Goal: Task Accomplishment & Management: Use online tool/utility

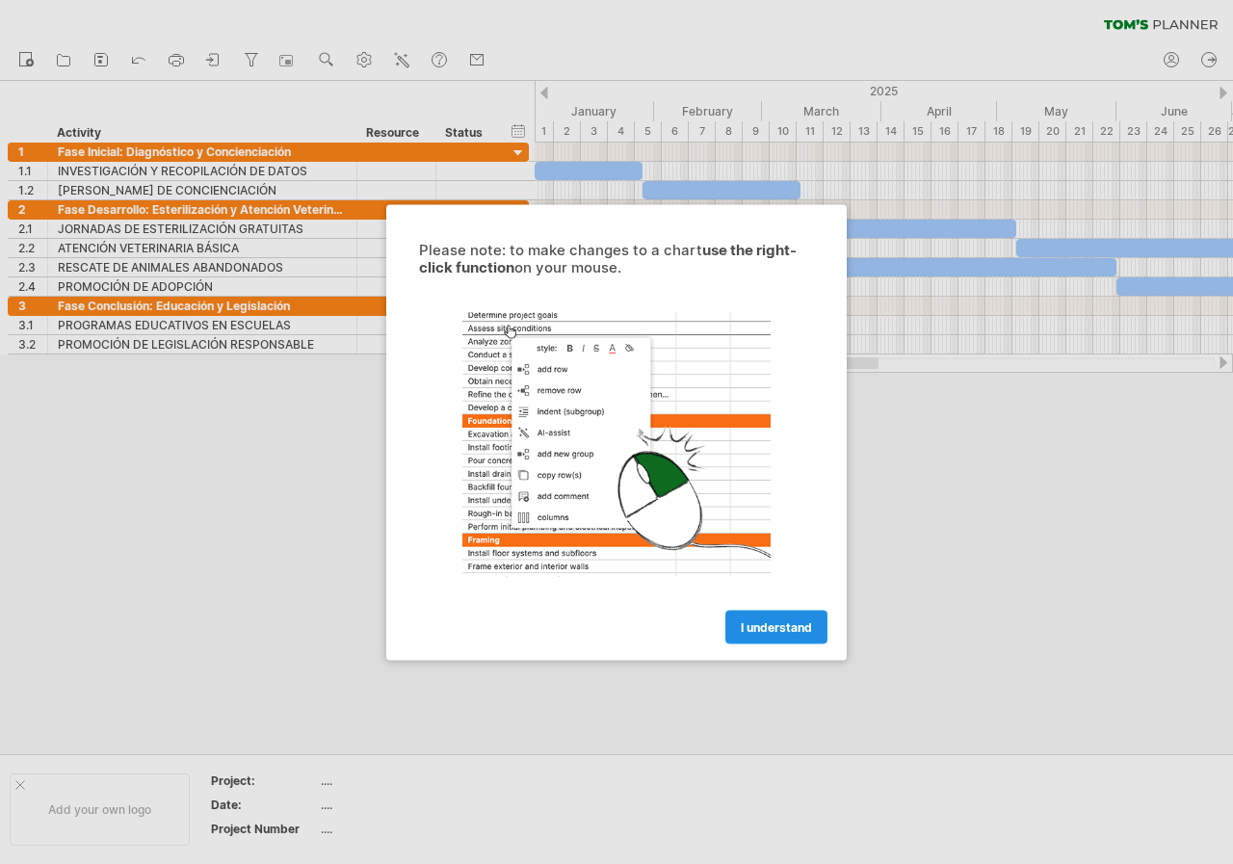
click at [765, 630] on span "I understand" at bounding box center [776, 626] width 71 height 14
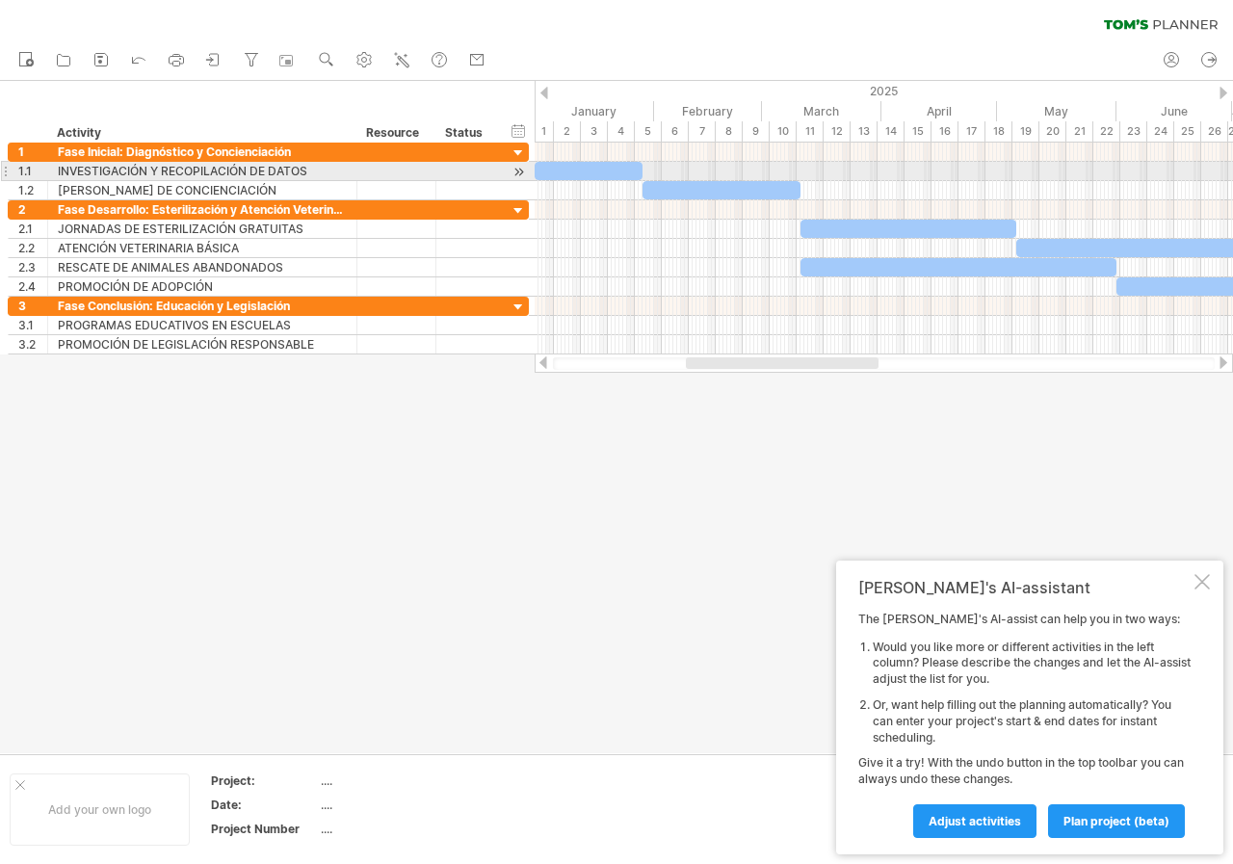
click at [615, 170] on div at bounding box center [589, 171] width 108 height 18
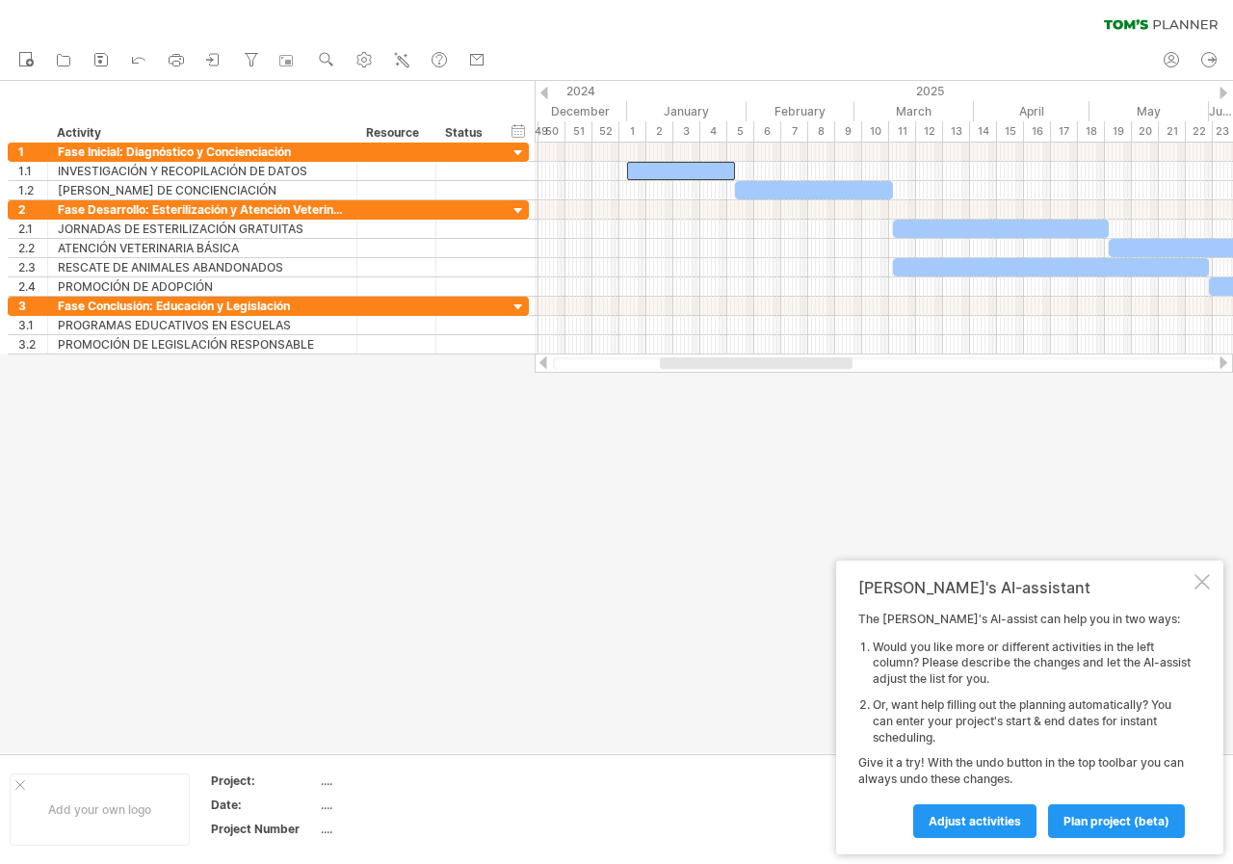
drag, startPoint x: 756, startPoint y: 360, endPoint x: 690, endPoint y: 371, distance: 67.3
click at [690, 371] on div at bounding box center [884, 363] width 698 height 19
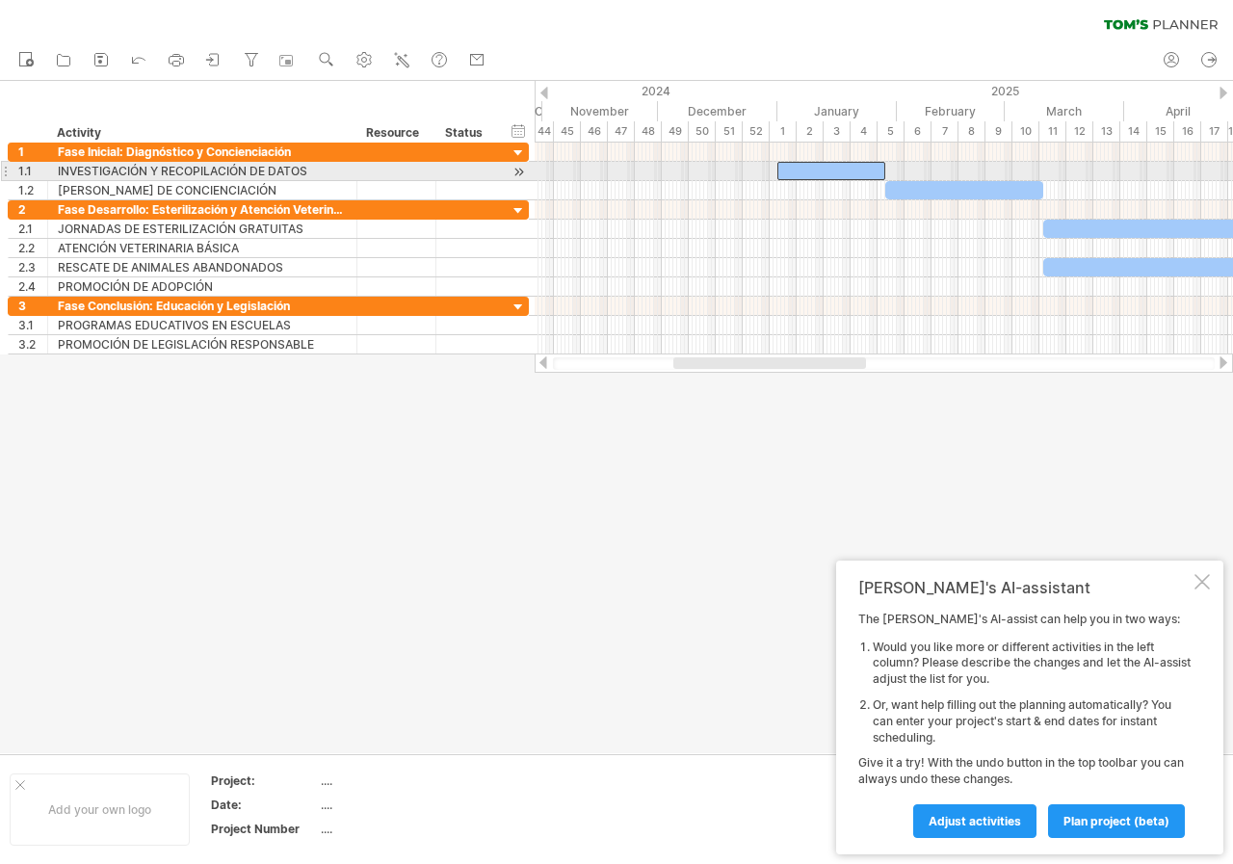
click at [805, 175] on div at bounding box center [831, 171] width 108 height 18
click at [805, 175] on div at bounding box center [833, 171] width 108 height 18
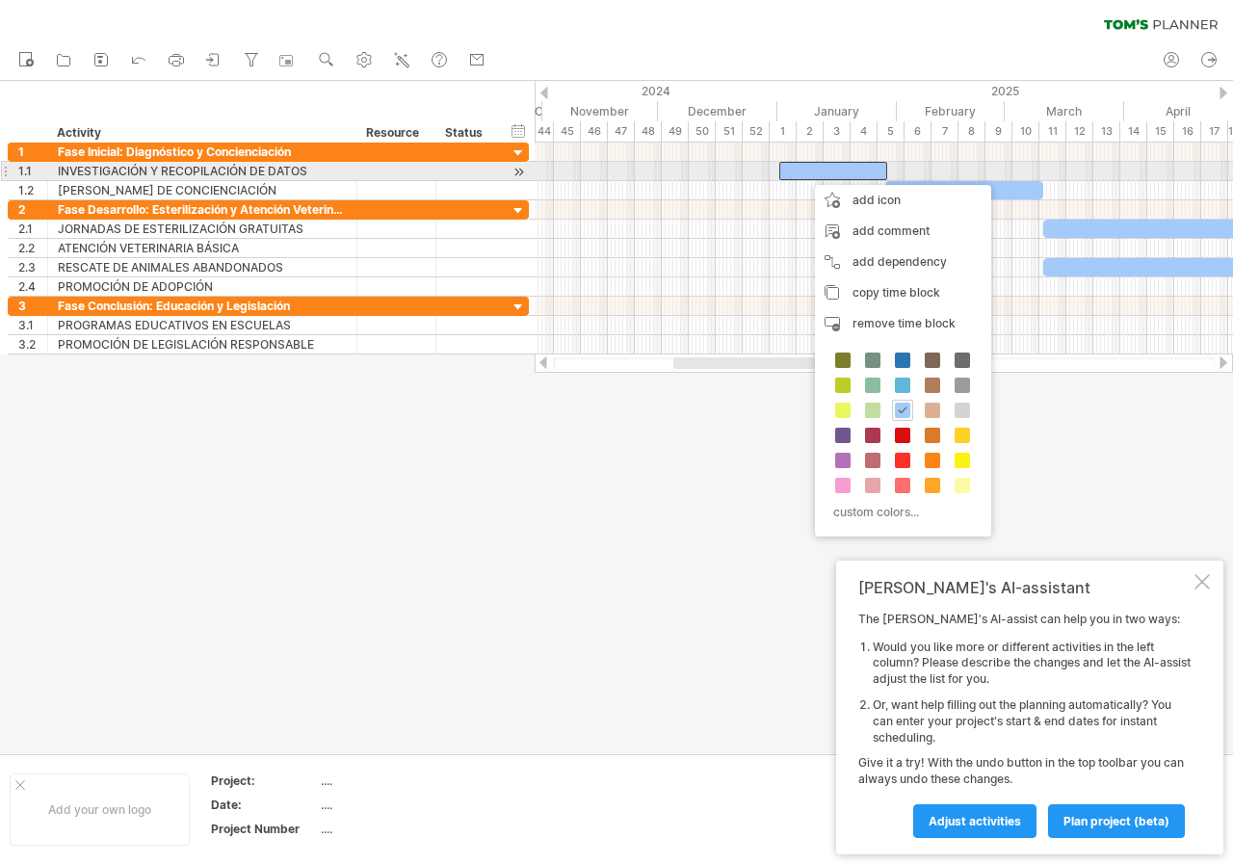
click at [805, 175] on div at bounding box center [833, 171] width 108 height 18
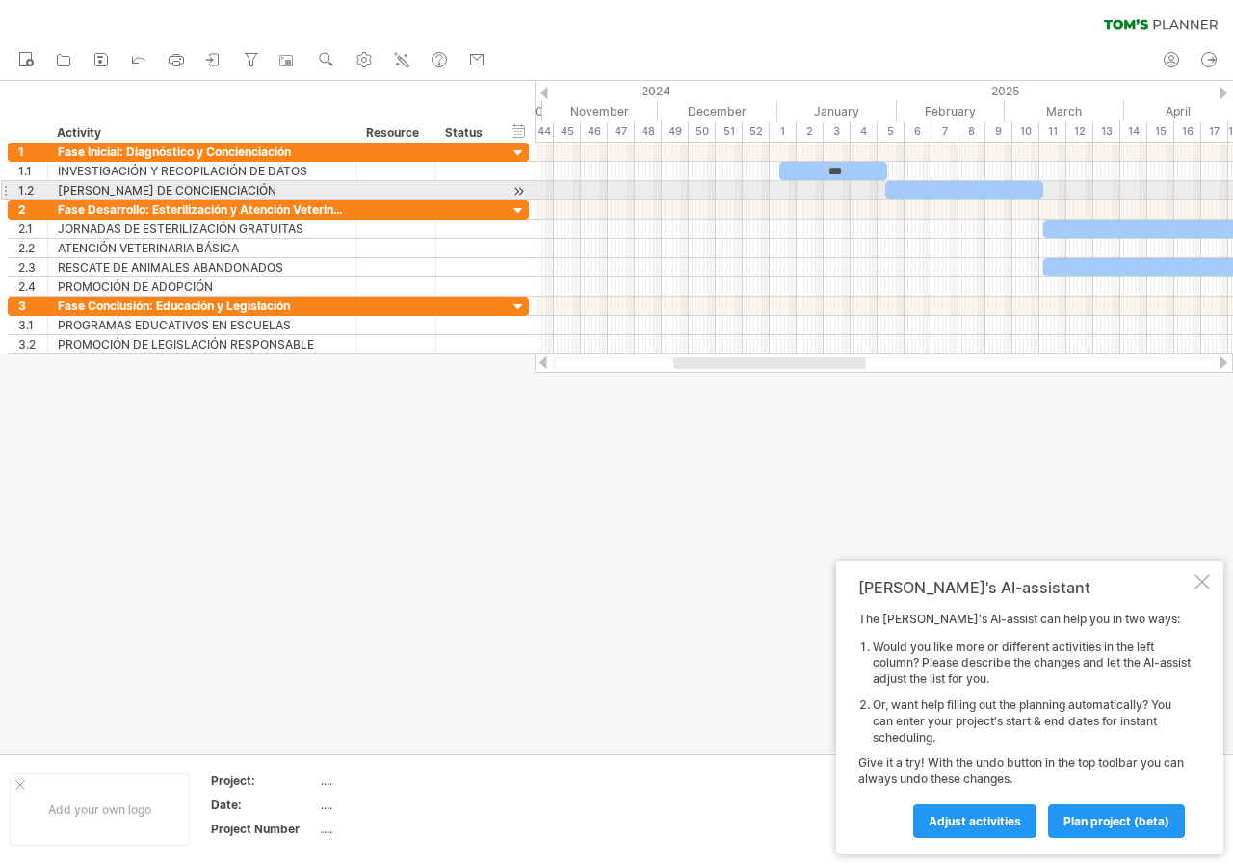
click at [940, 193] on div at bounding box center [964, 190] width 158 height 18
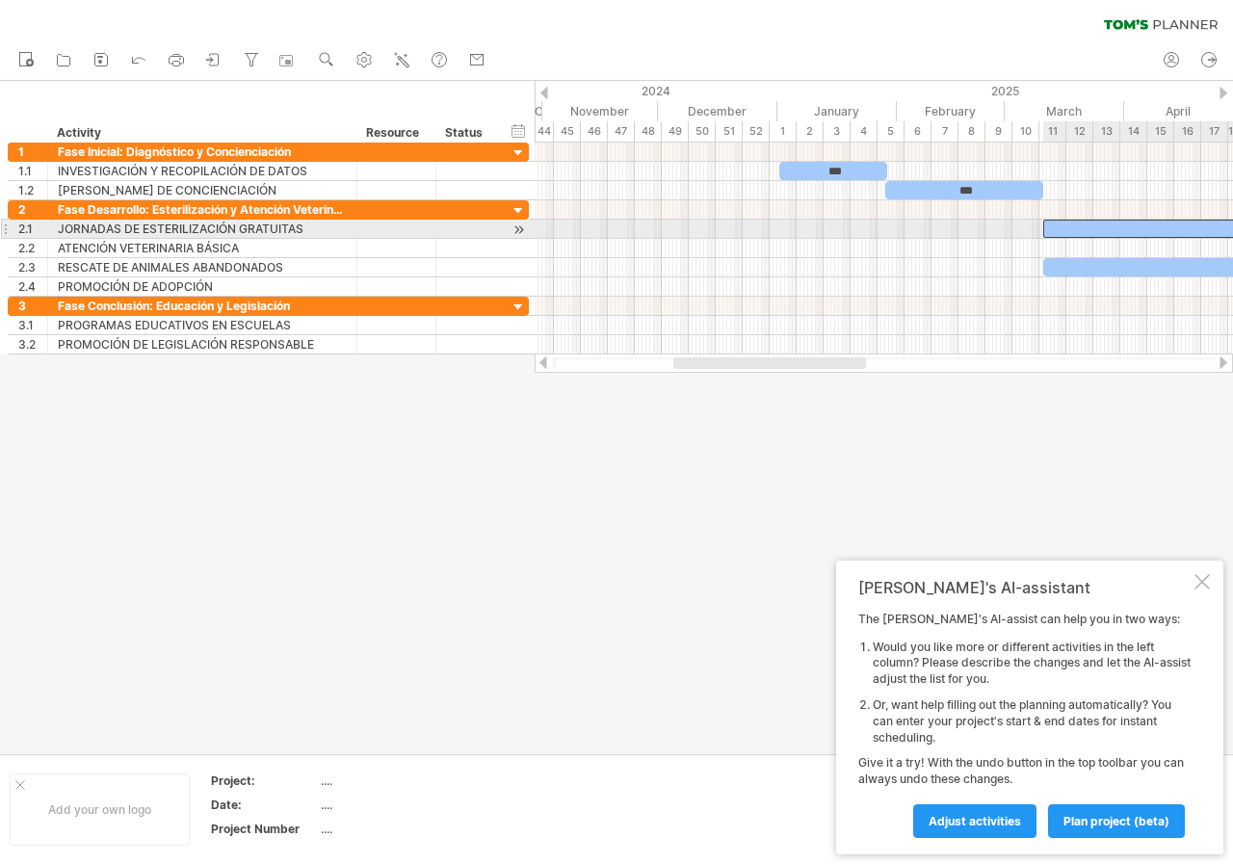
click at [1074, 229] on div at bounding box center [1151, 229] width 216 height 18
click at [1075, 235] on div "***" at bounding box center [1151, 229] width 216 height 18
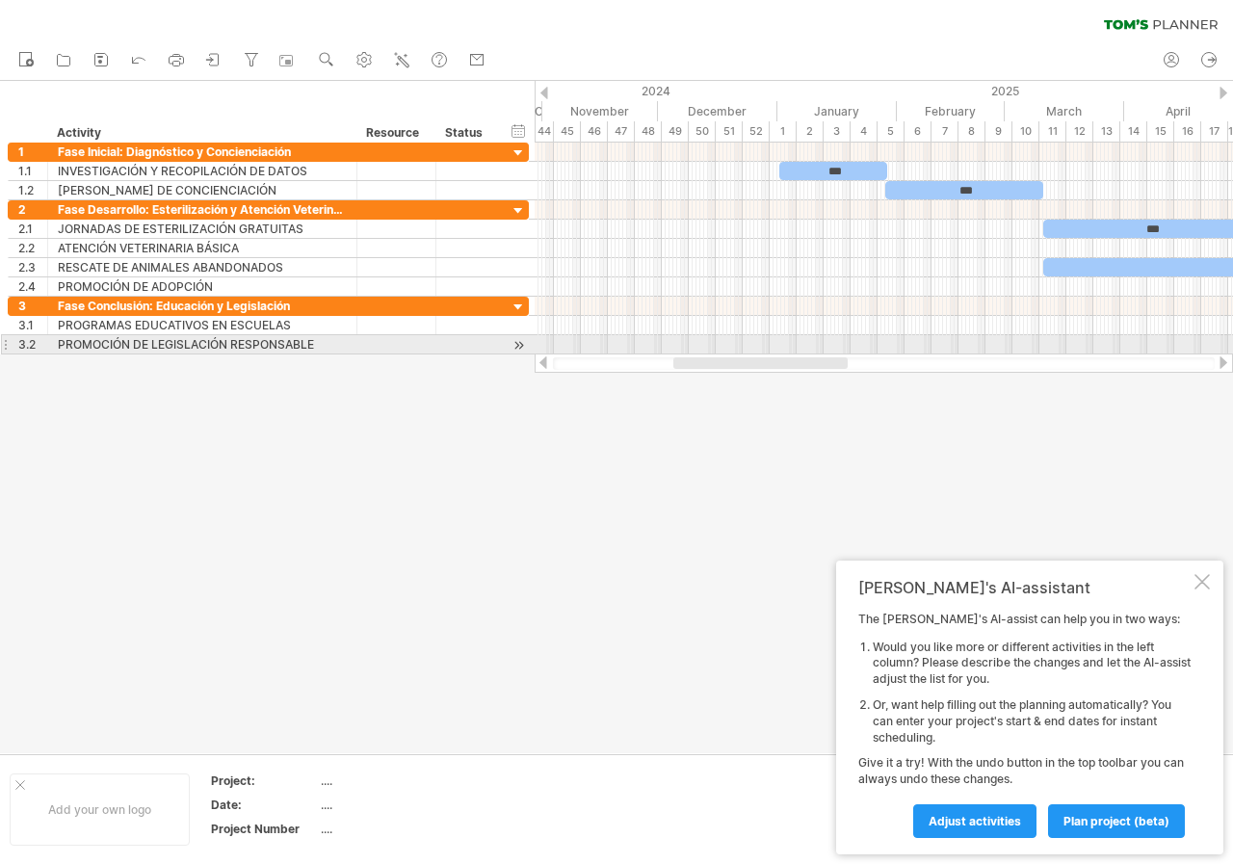
click at [823, 346] on div at bounding box center [884, 344] width 698 height 19
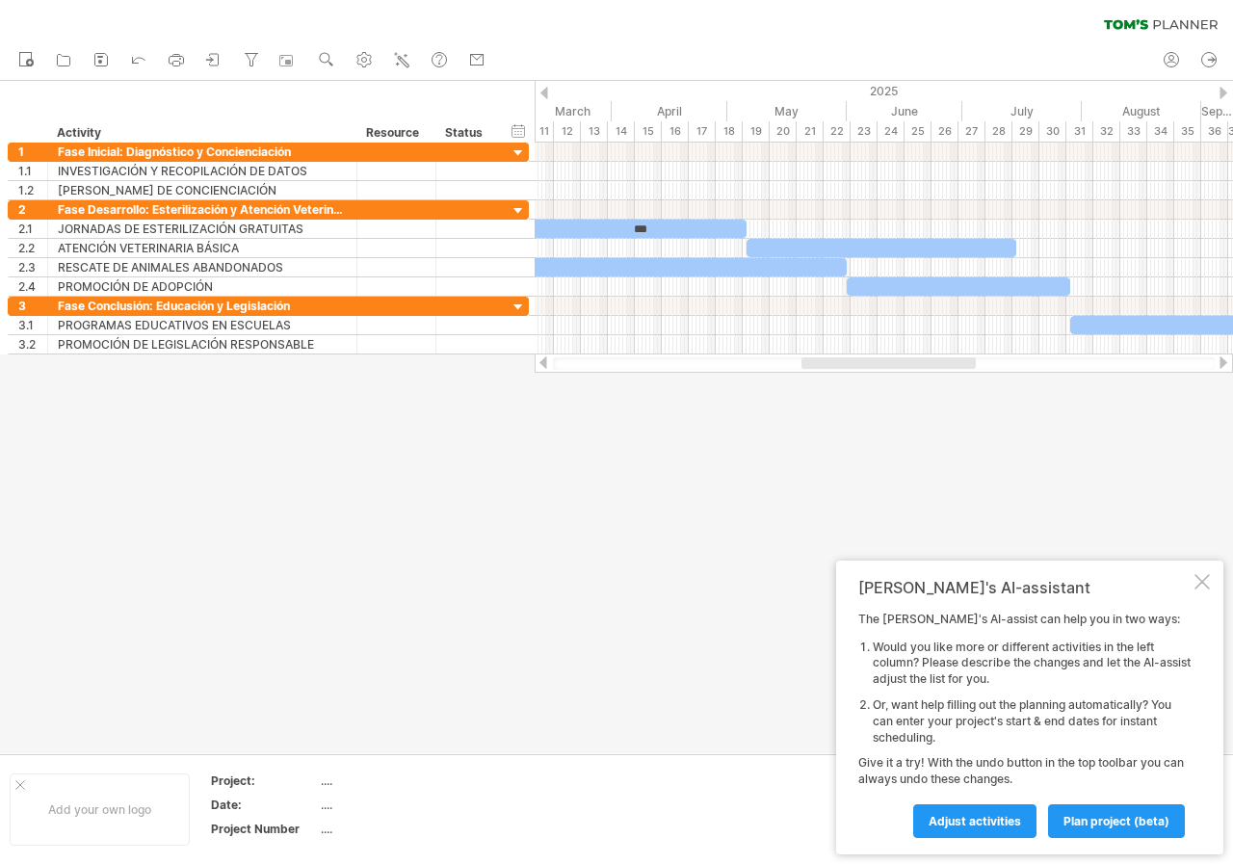
drag, startPoint x: 821, startPoint y: 363, endPoint x: 949, endPoint y: 381, distance: 129.3
click at [949, 381] on div "Trying to reach [DOMAIN_NAME] Connected again... 0% clear filter new 1" at bounding box center [616, 432] width 1233 height 864
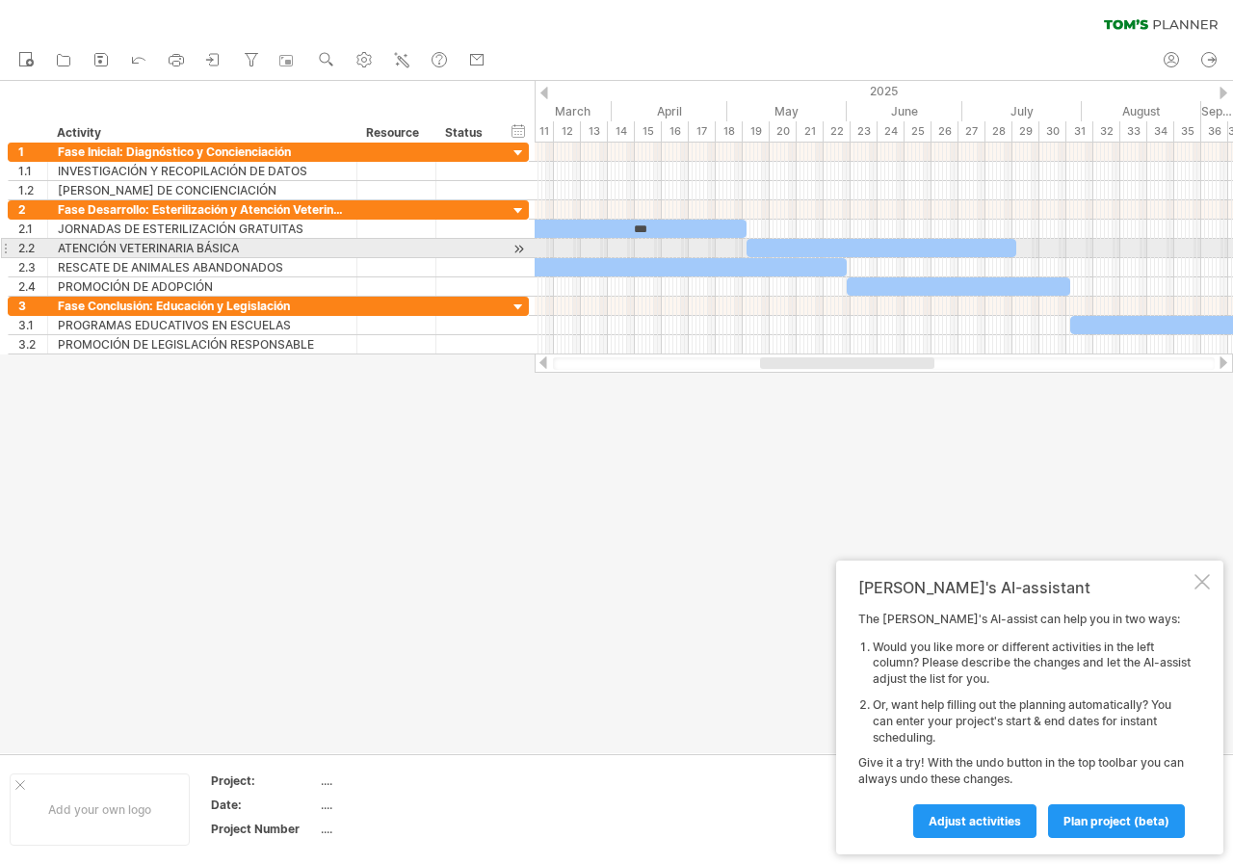
click at [849, 245] on div at bounding box center [882, 248] width 270 height 18
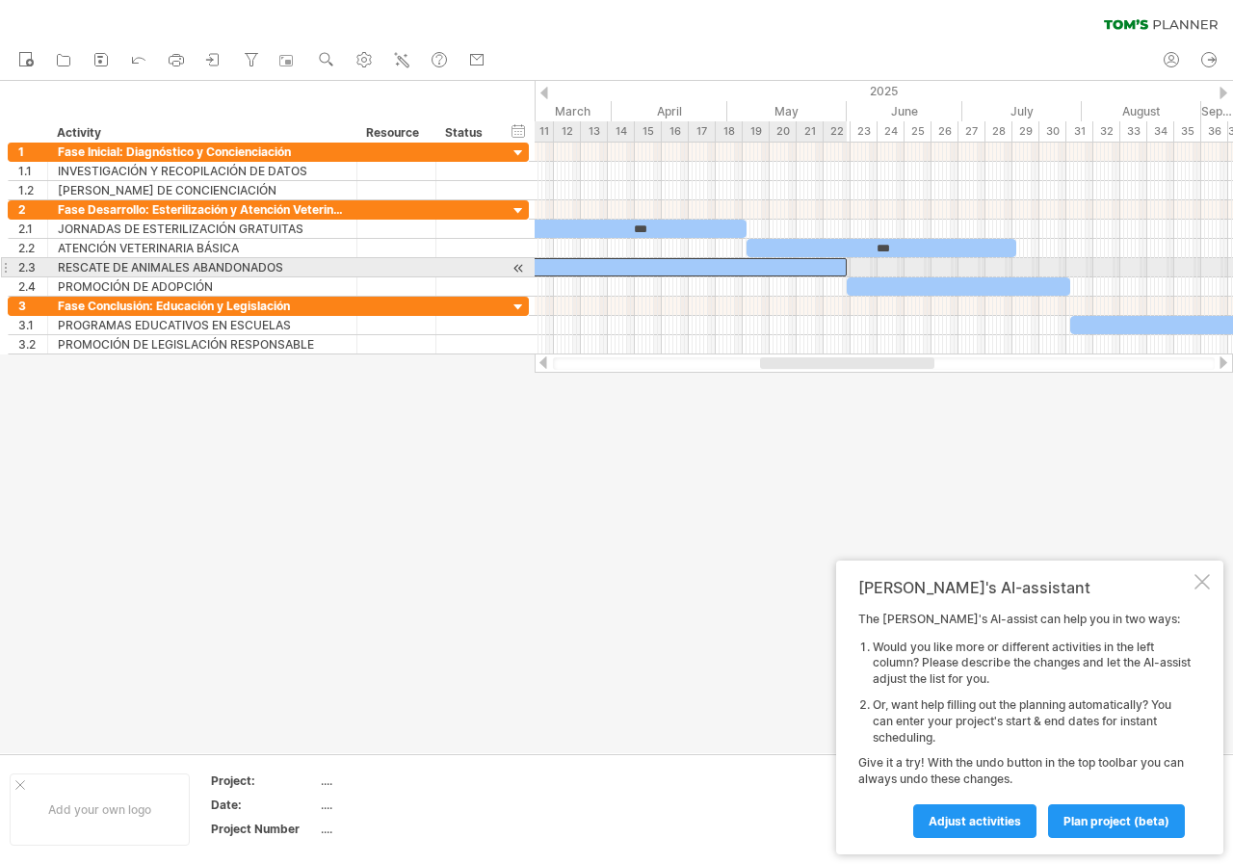
click at [823, 270] on div at bounding box center [689, 267] width 316 height 18
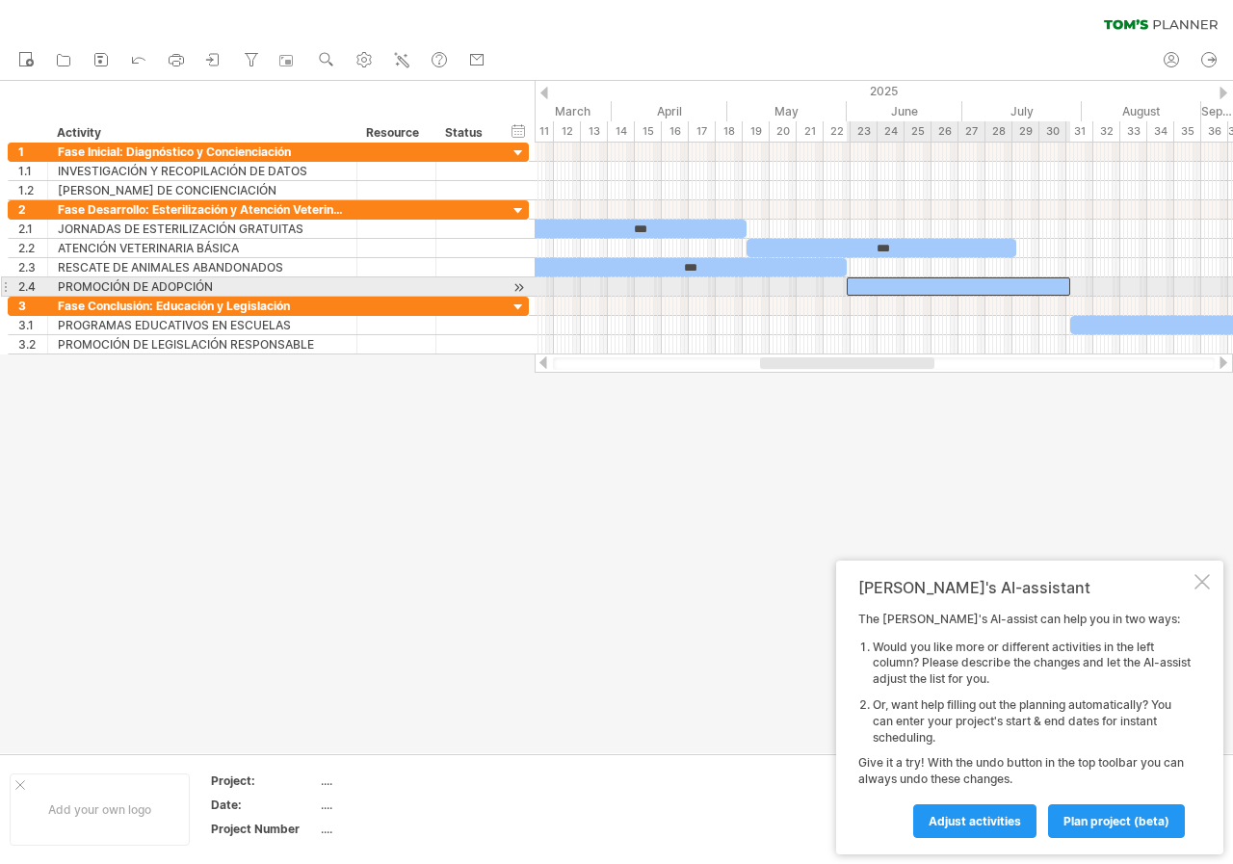
click at [913, 293] on div at bounding box center [959, 286] width 224 height 18
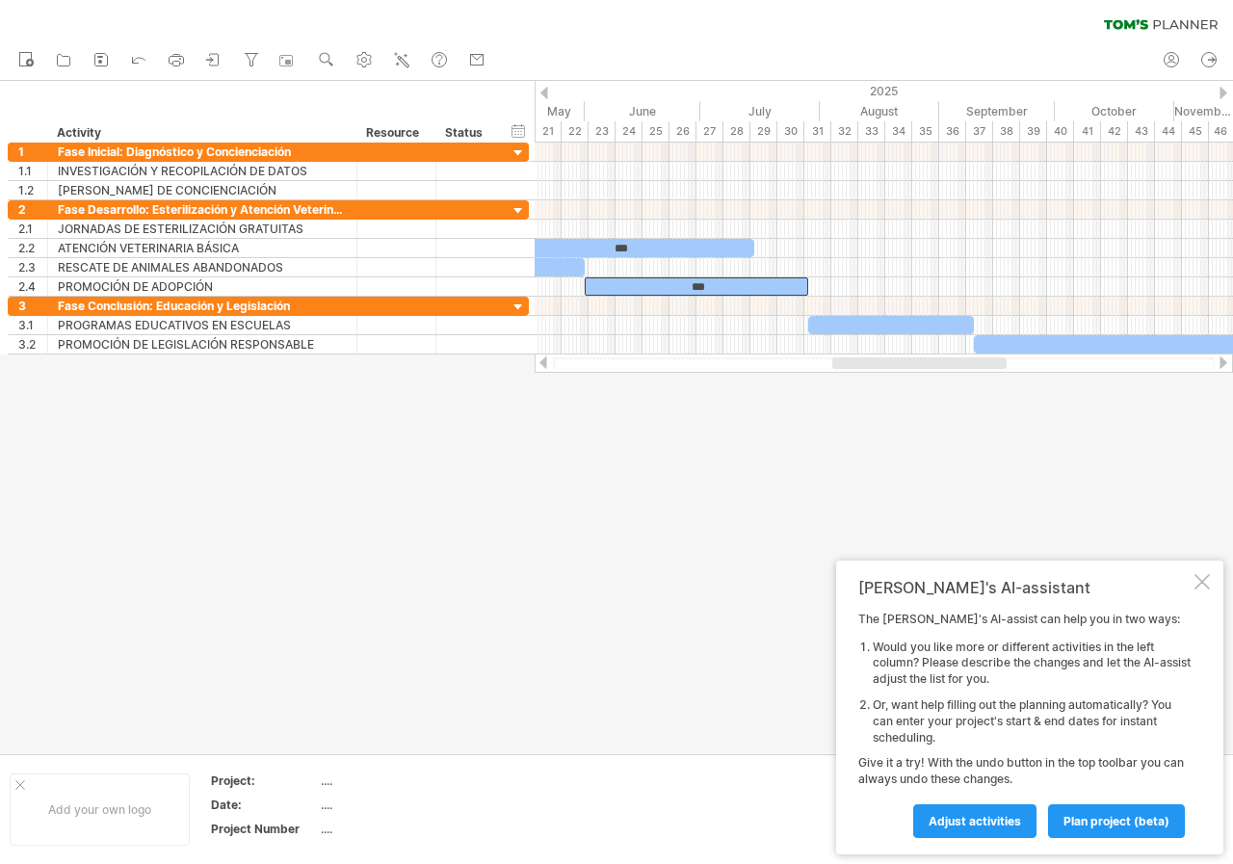
drag, startPoint x: 924, startPoint y: 359, endPoint x: 998, endPoint y: 384, distance: 78.3
click at [998, 383] on div "Trying to reach [DOMAIN_NAME] Connected again... 0% clear filter new 1" at bounding box center [616, 432] width 1233 height 864
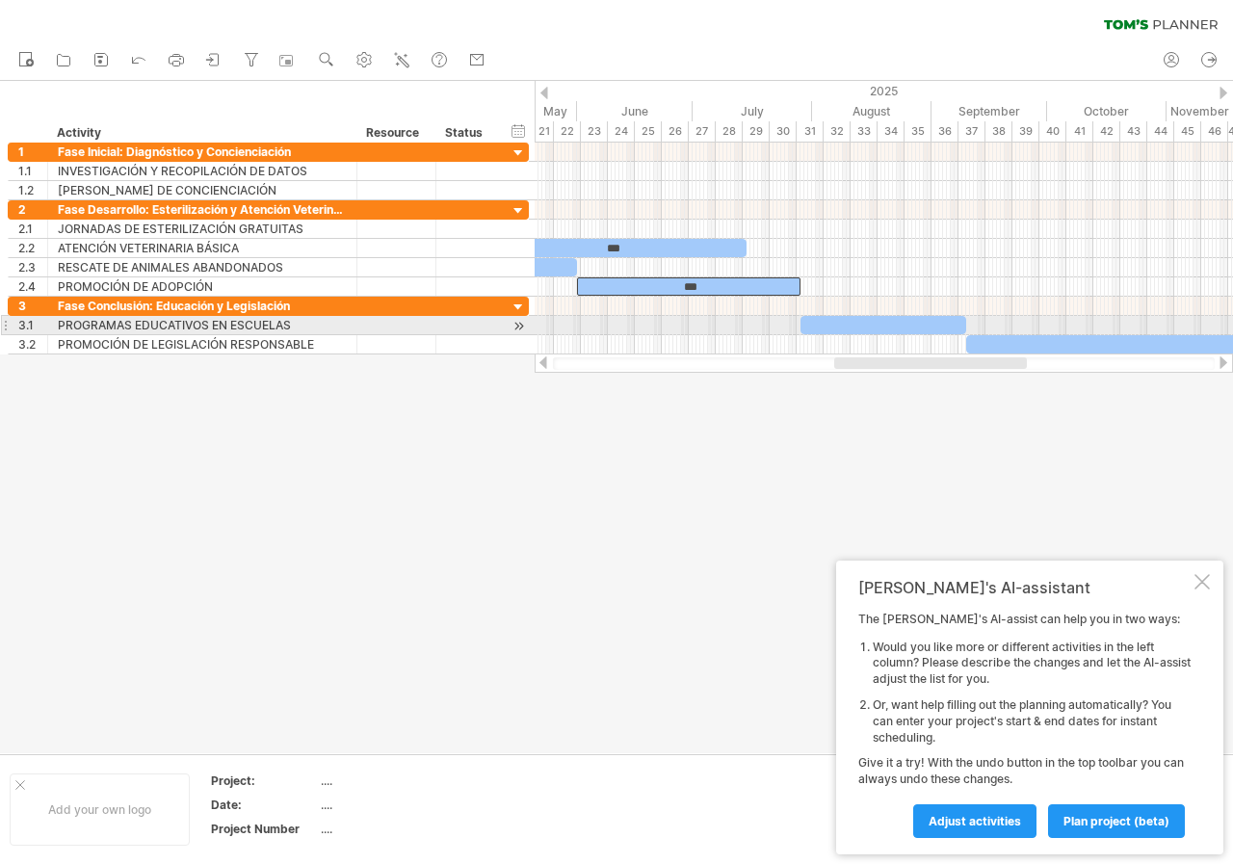
click at [933, 325] on div at bounding box center [884, 325] width 166 height 18
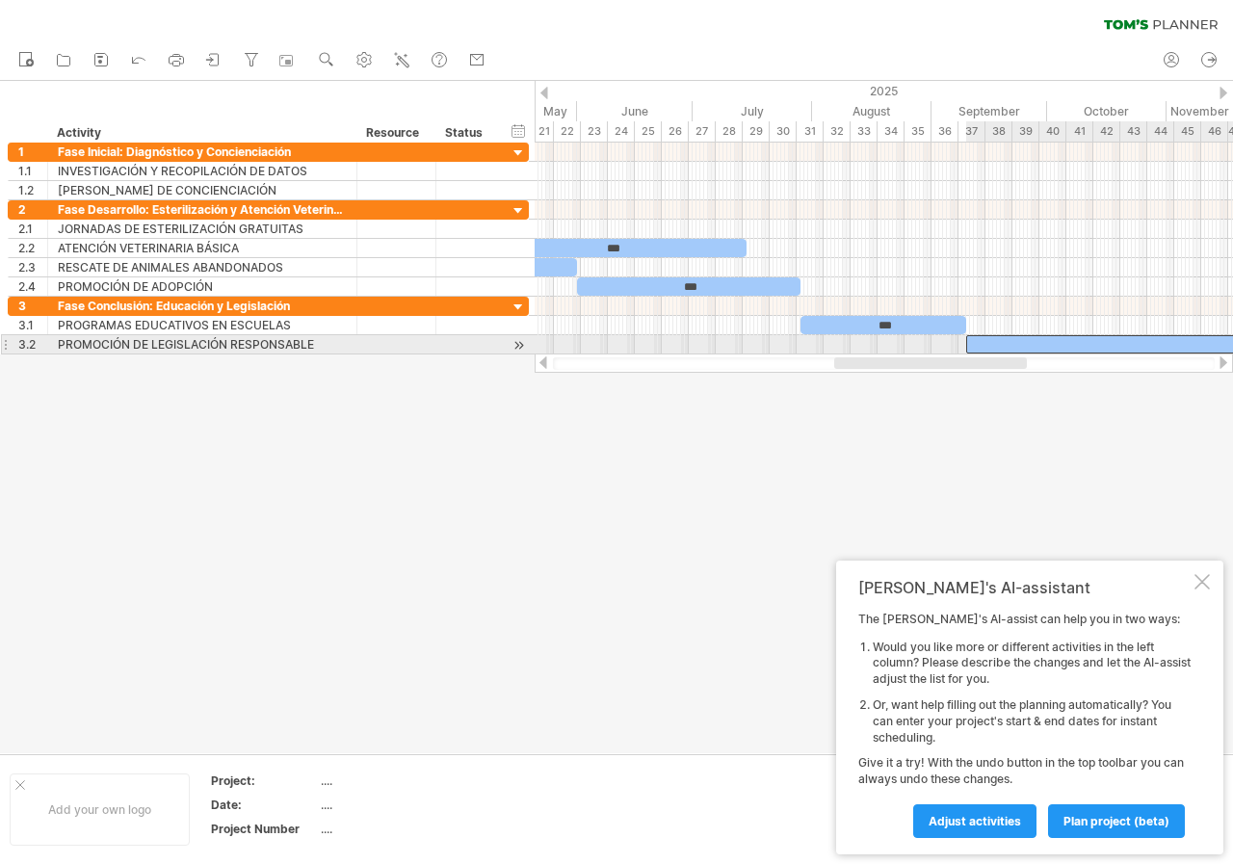
click at [1006, 348] on div at bounding box center [1201, 344] width 470 height 18
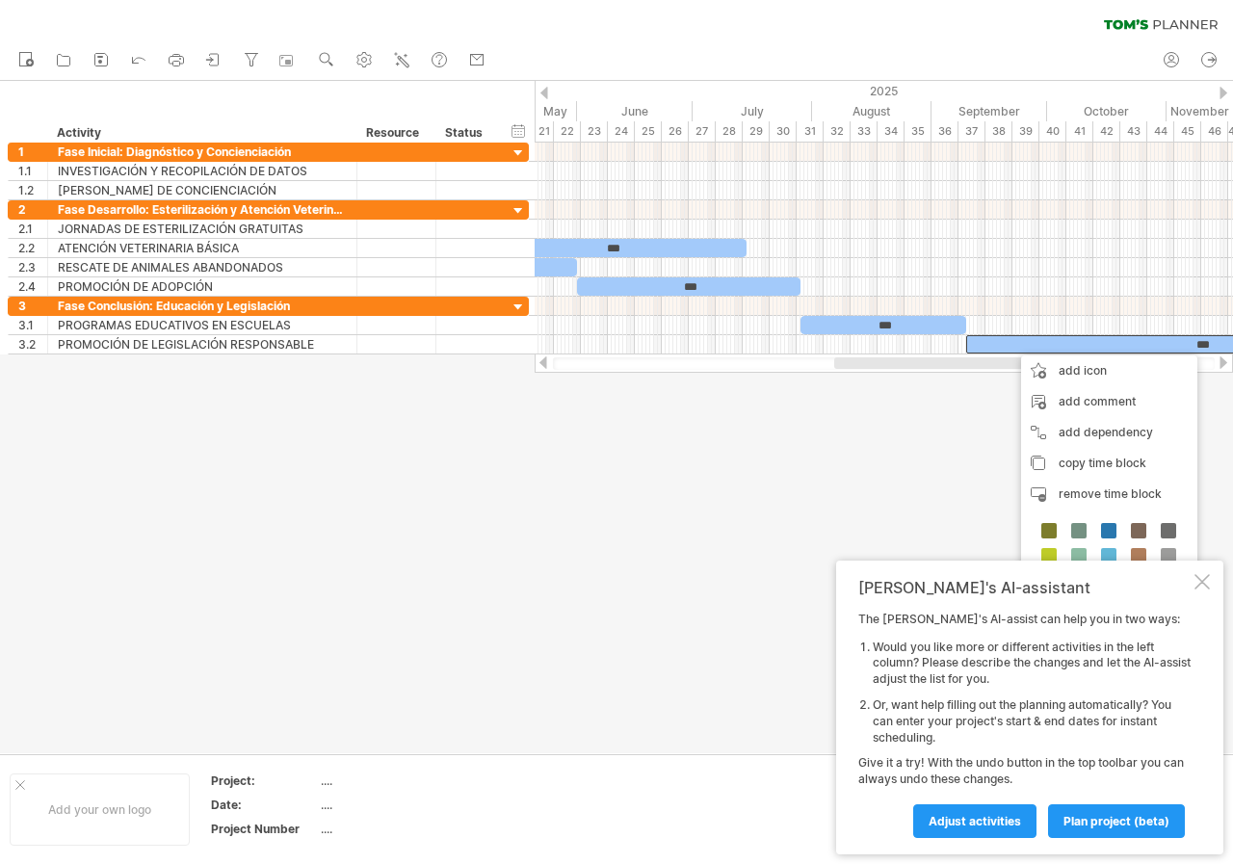
click at [1202, 578] on div at bounding box center [1202, 581] width 15 height 15
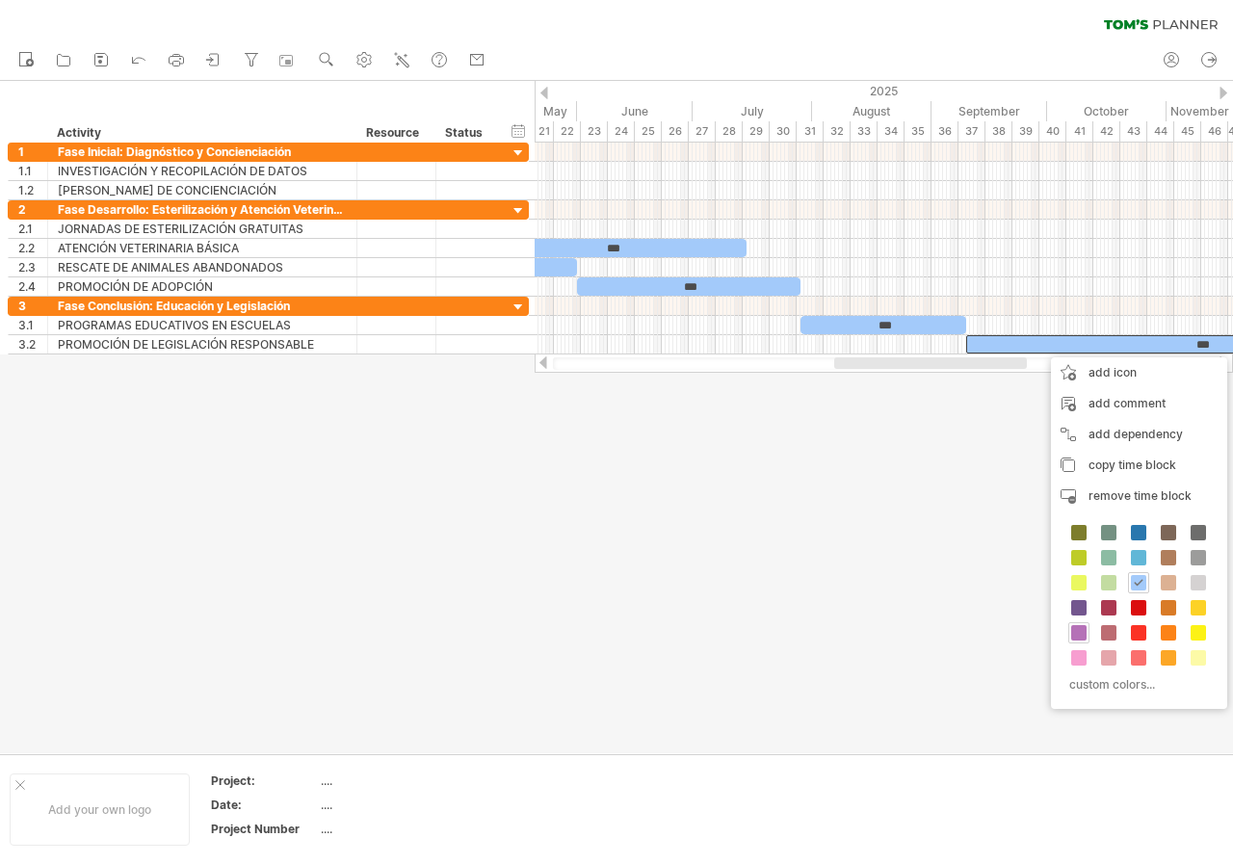
click at [1076, 633] on span at bounding box center [1078, 632] width 15 height 15
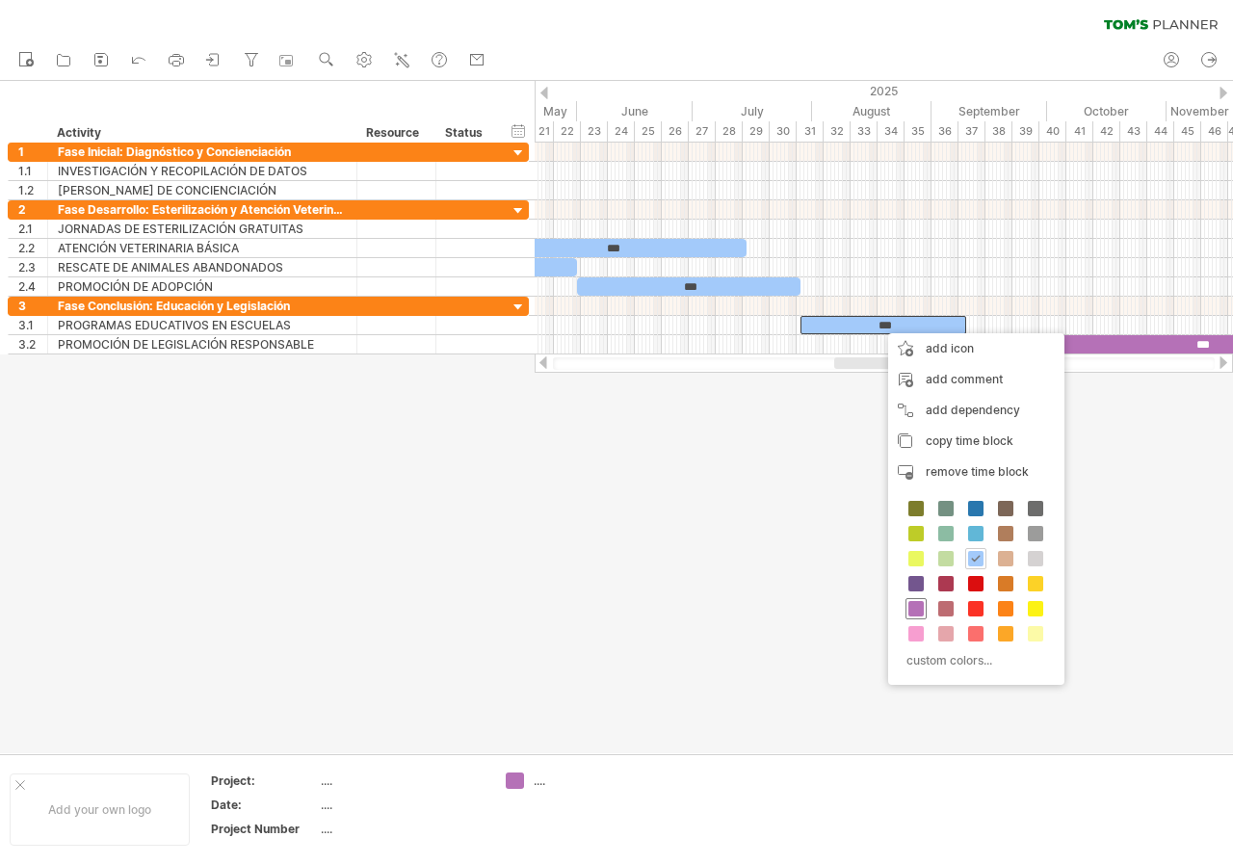
click at [907, 606] on div at bounding box center [916, 608] width 21 height 21
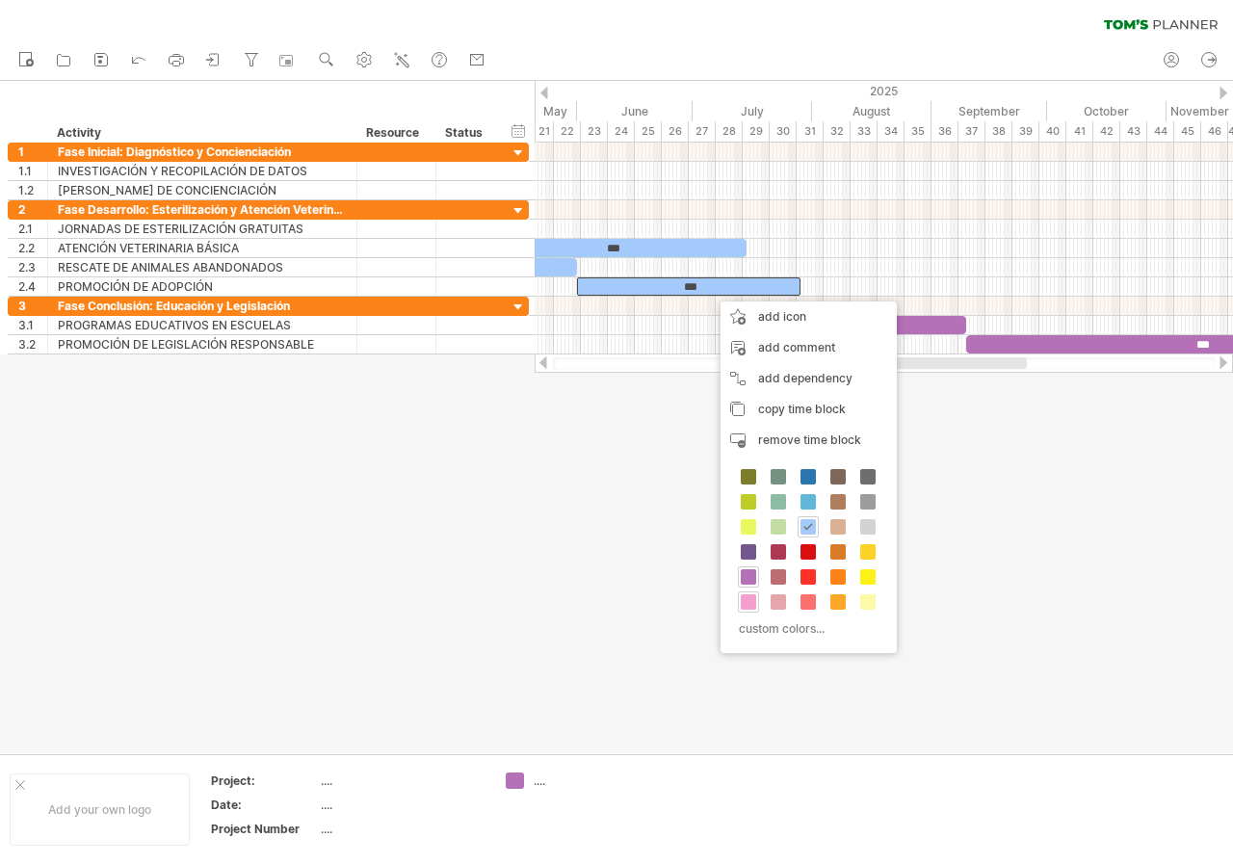
click at [748, 605] on span at bounding box center [748, 601] width 15 height 15
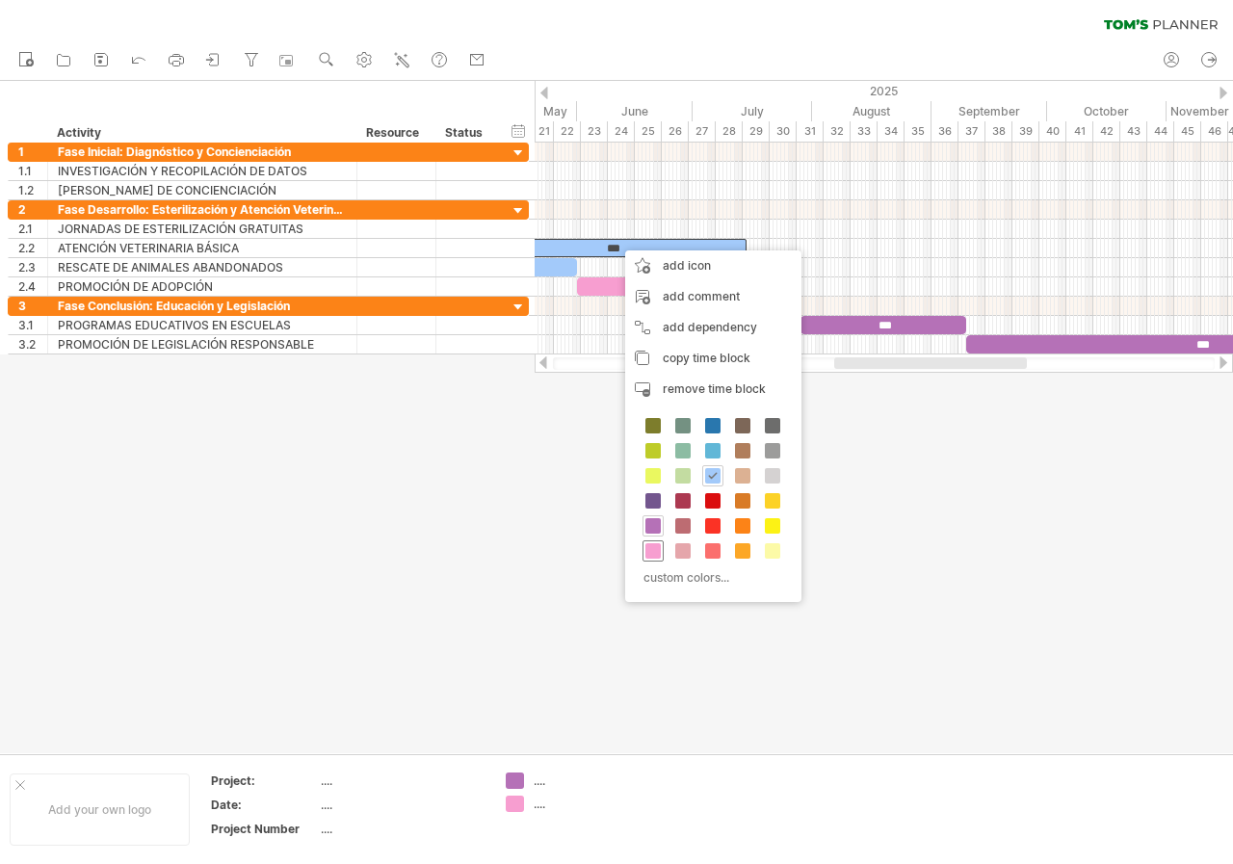
click at [656, 554] on span at bounding box center [652, 550] width 15 height 15
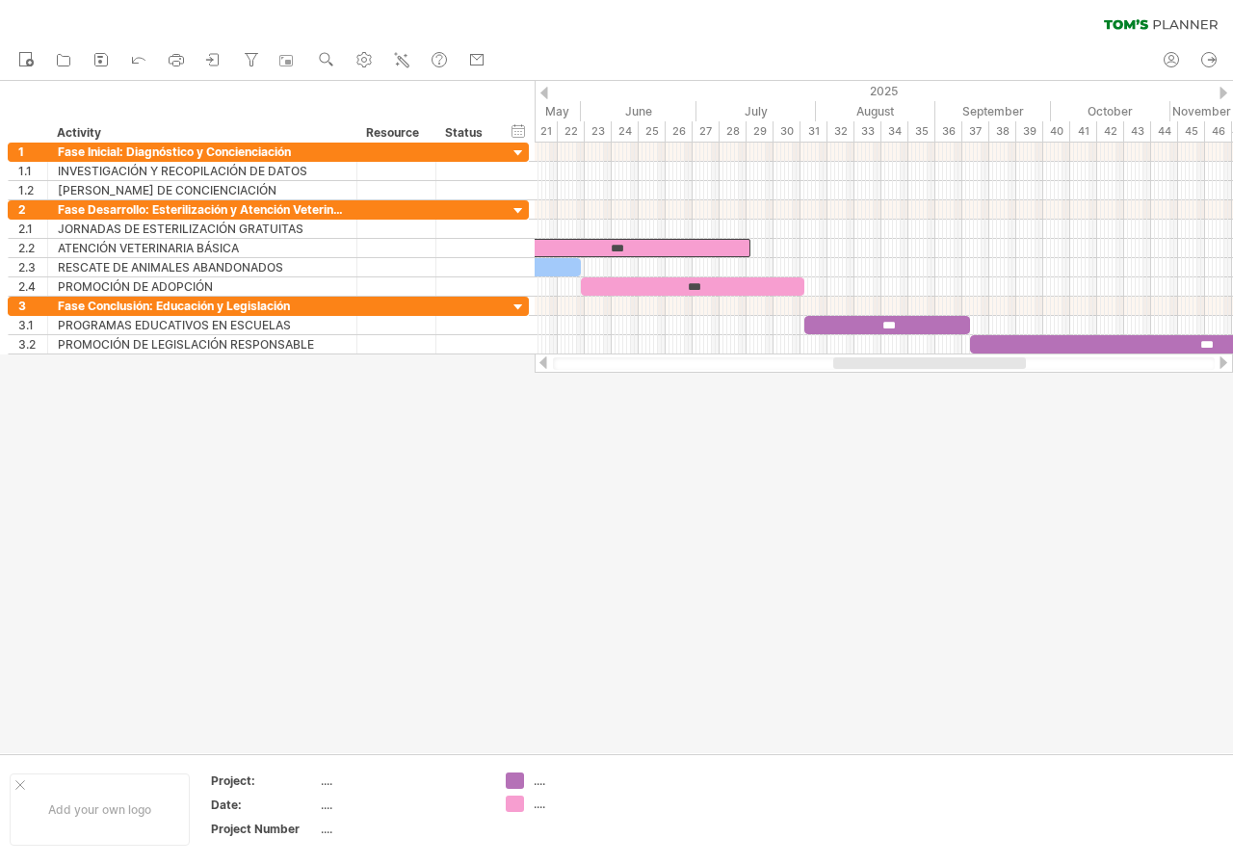
drag, startPoint x: 846, startPoint y: 365, endPoint x: 772, endPoint y: 361, distance: 74.3
click at [833, 362] on div at bounding box center [929, 363] width 193 height 12
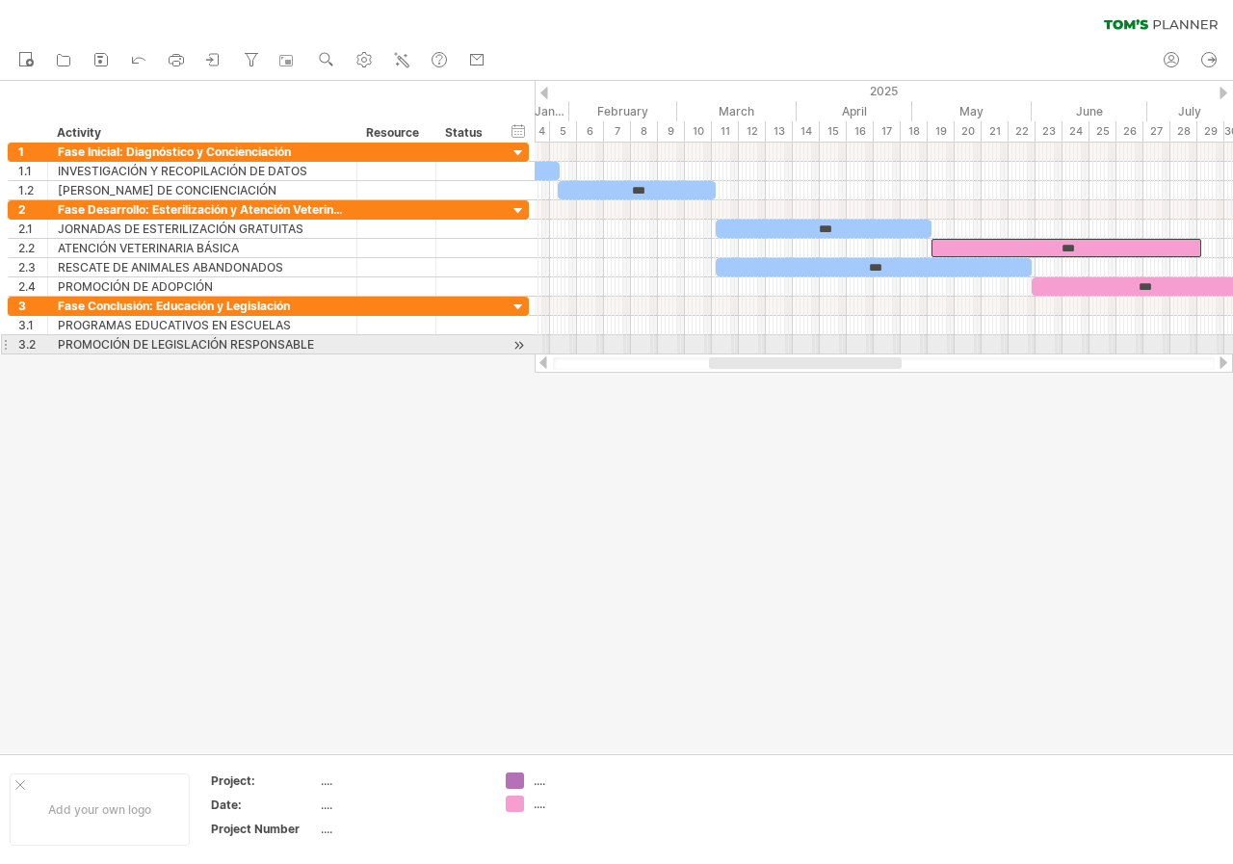
drag, startPoint x: 772, startPoint y: 361, endPoint x: 692, endPoint y: 352, distance: 80.5
click at [692, 352] on div "Trying to reach [DOMAIN_NAME] Connected again... 0% clear filter new 1" at bounding box center [616, 432] width 1233 height 864
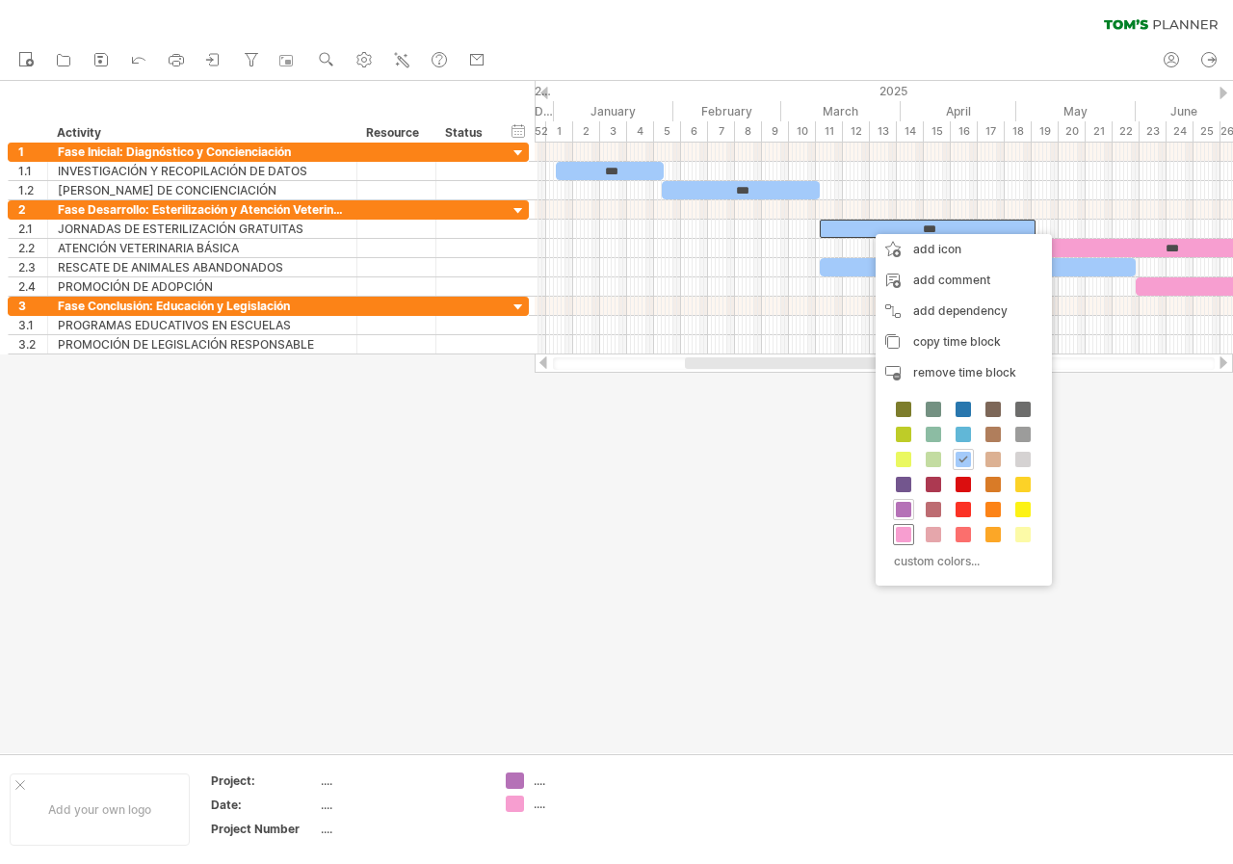
click at [902, 533] on span at bounding box center [903, 534] width 15 height 15
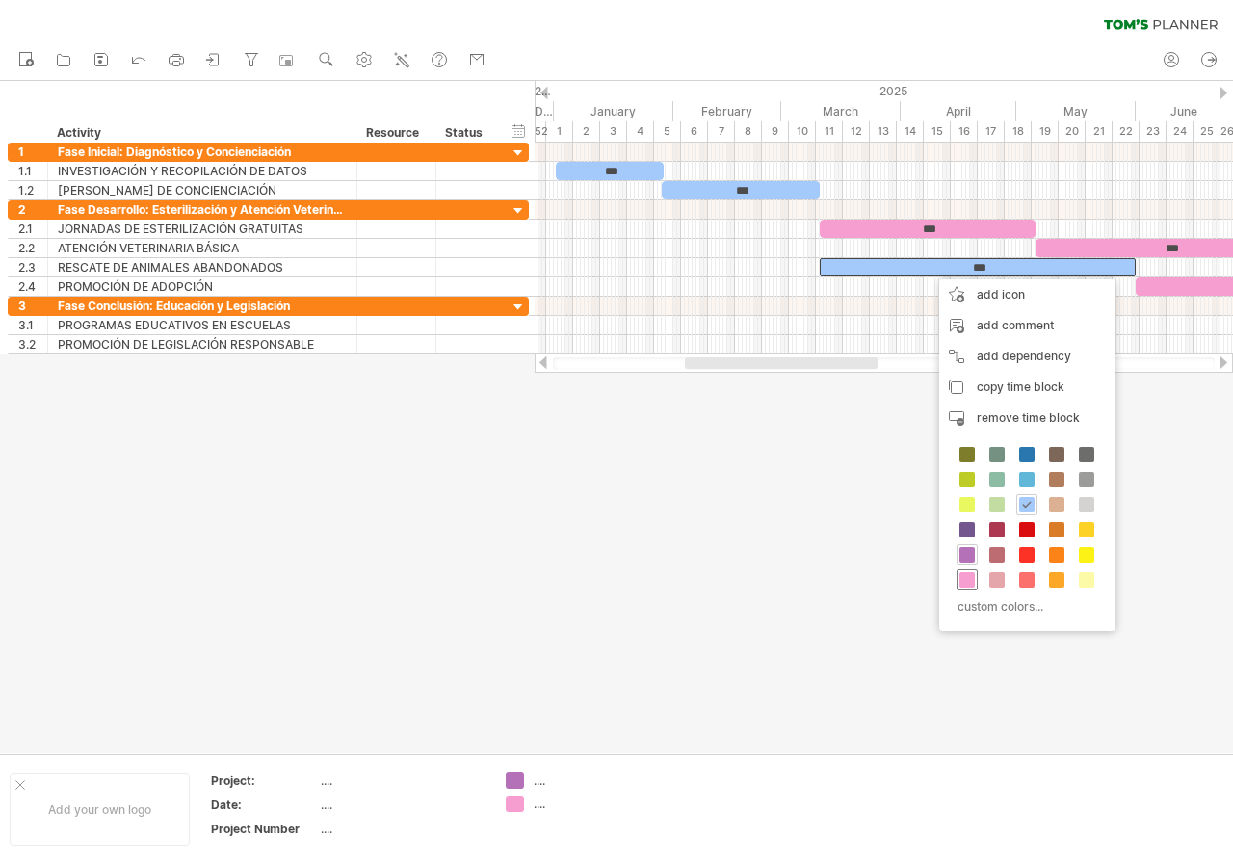
click at [959, 574] on div at bounding box center [967, 579] width 21 height 21
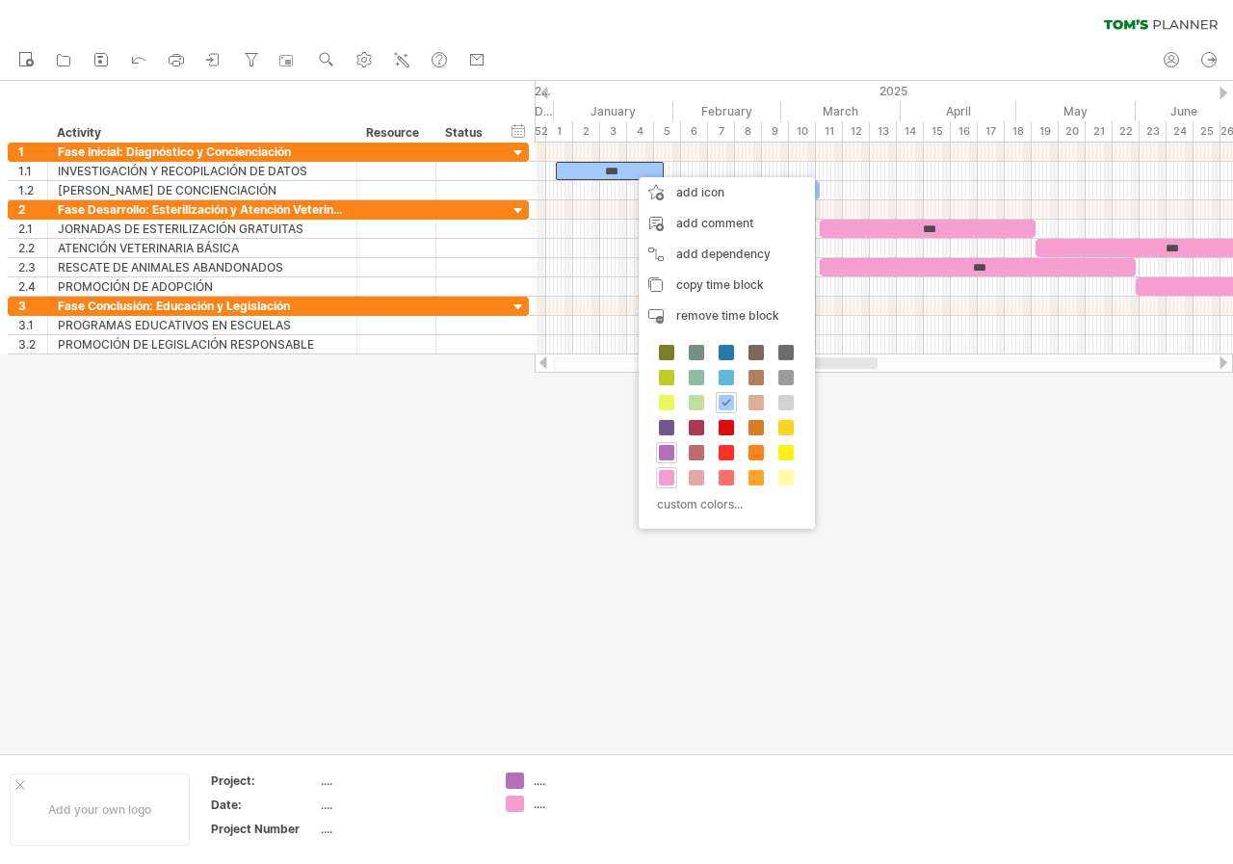
click at [728, 382] on span at bounding box center [726, 377] width 15 height 15
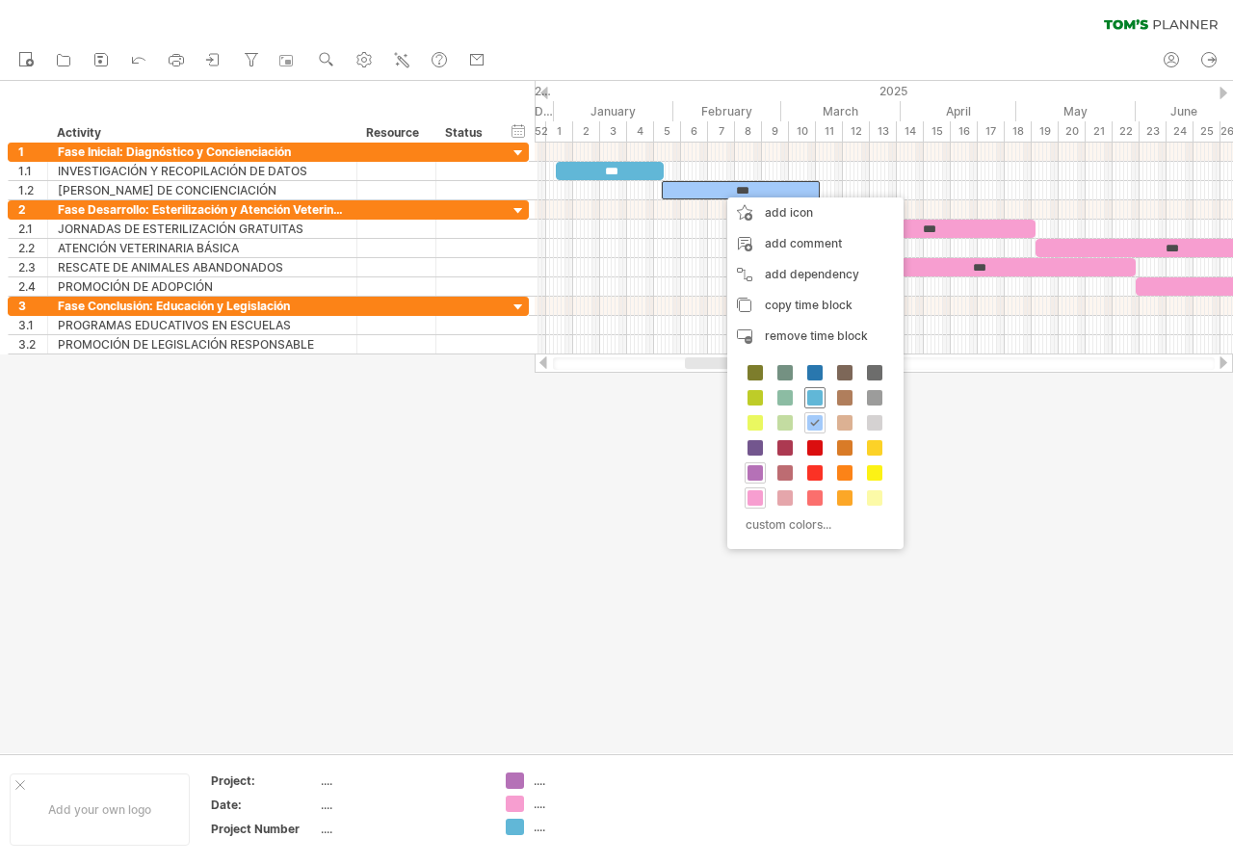
click at [812, 397] on span at bounding box center [814, 397] width 15 height 15
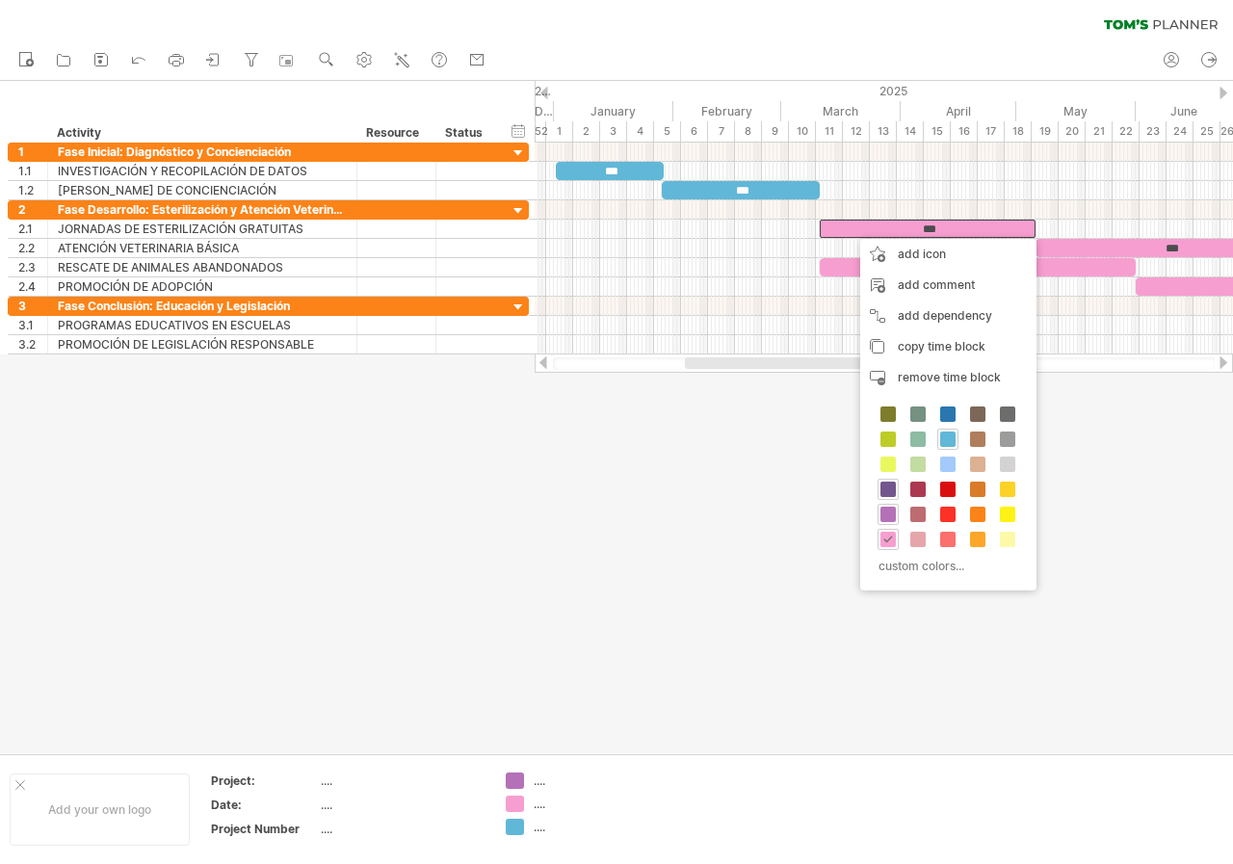
click at [887, 494] on span at bounding box center [888, 489] width 15 height 15
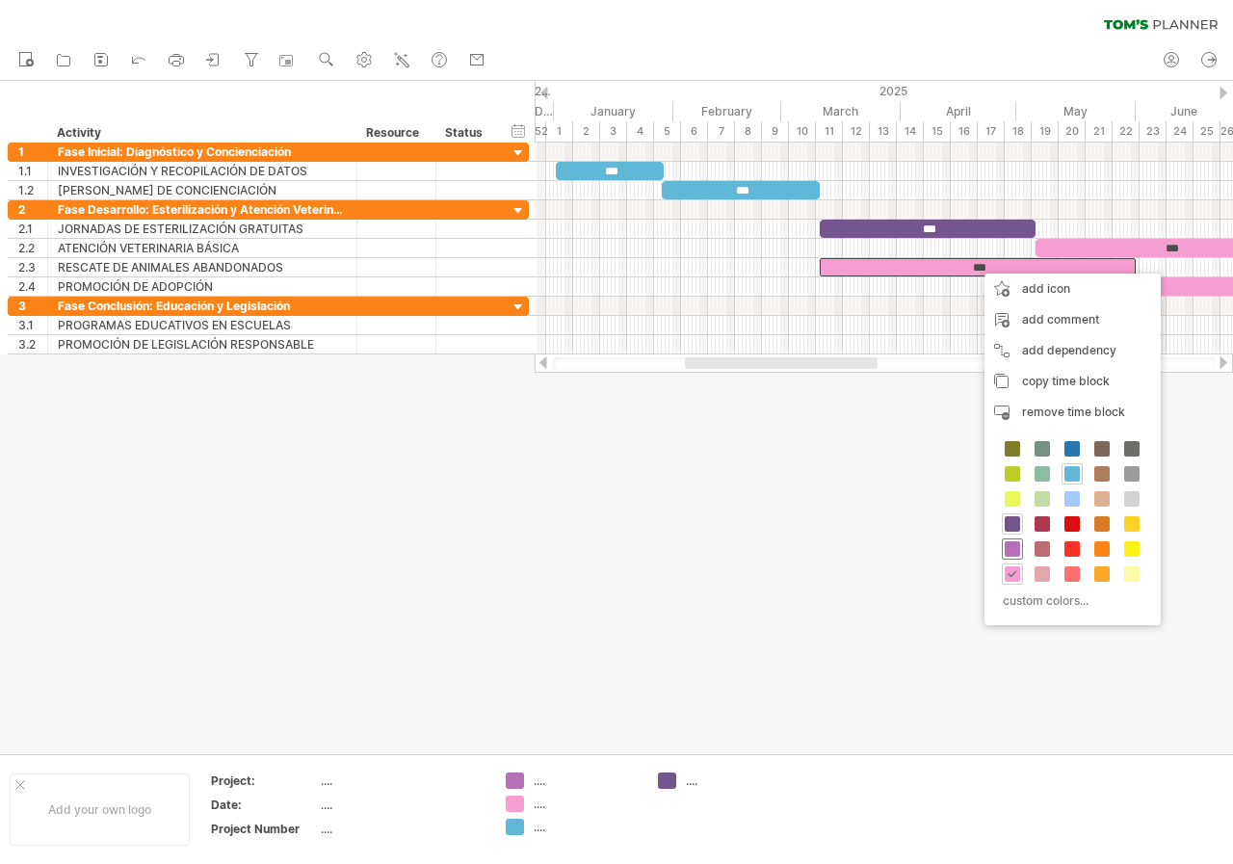
click at [1009, 546] on span at bounding box center [1012, 548] width 15 height 15
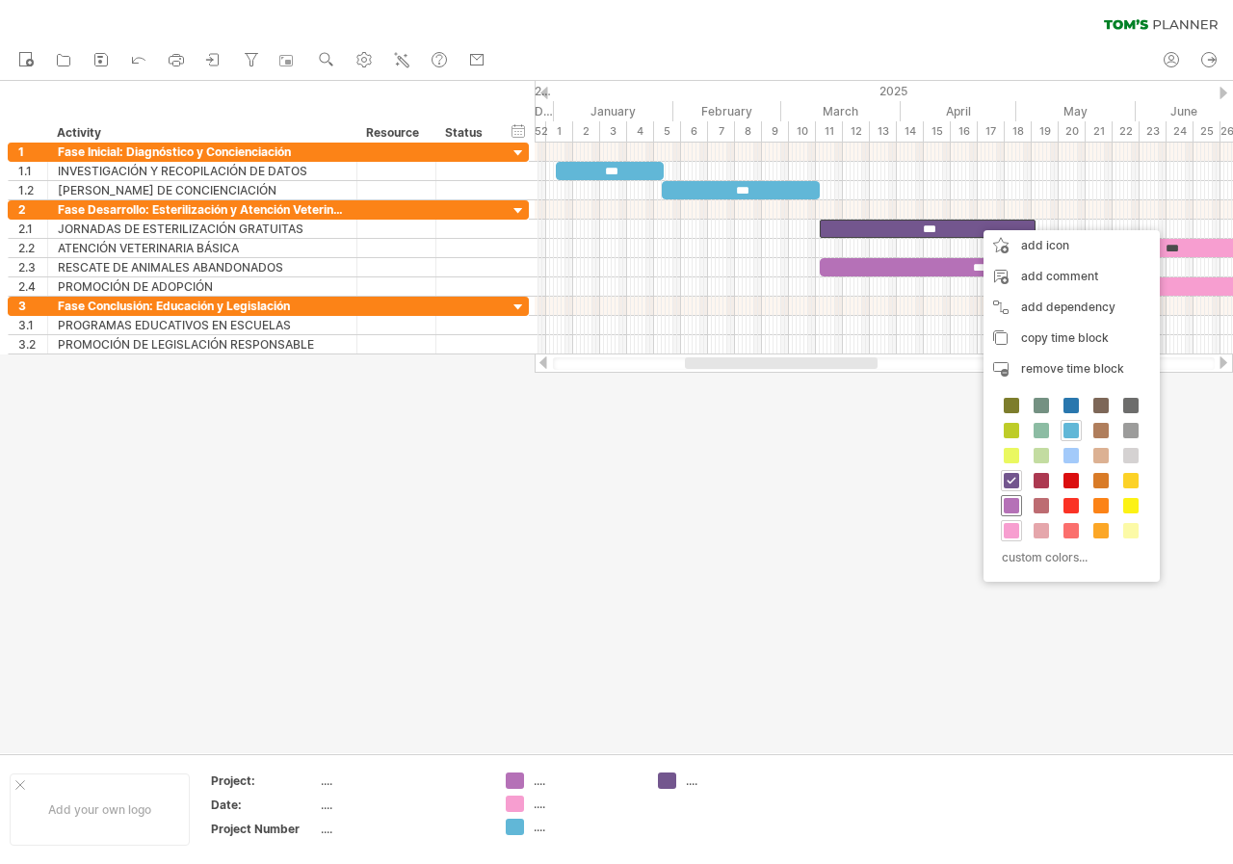
click at [1014, 502] on span at bounding box center [1011, 505] width 15 height 15
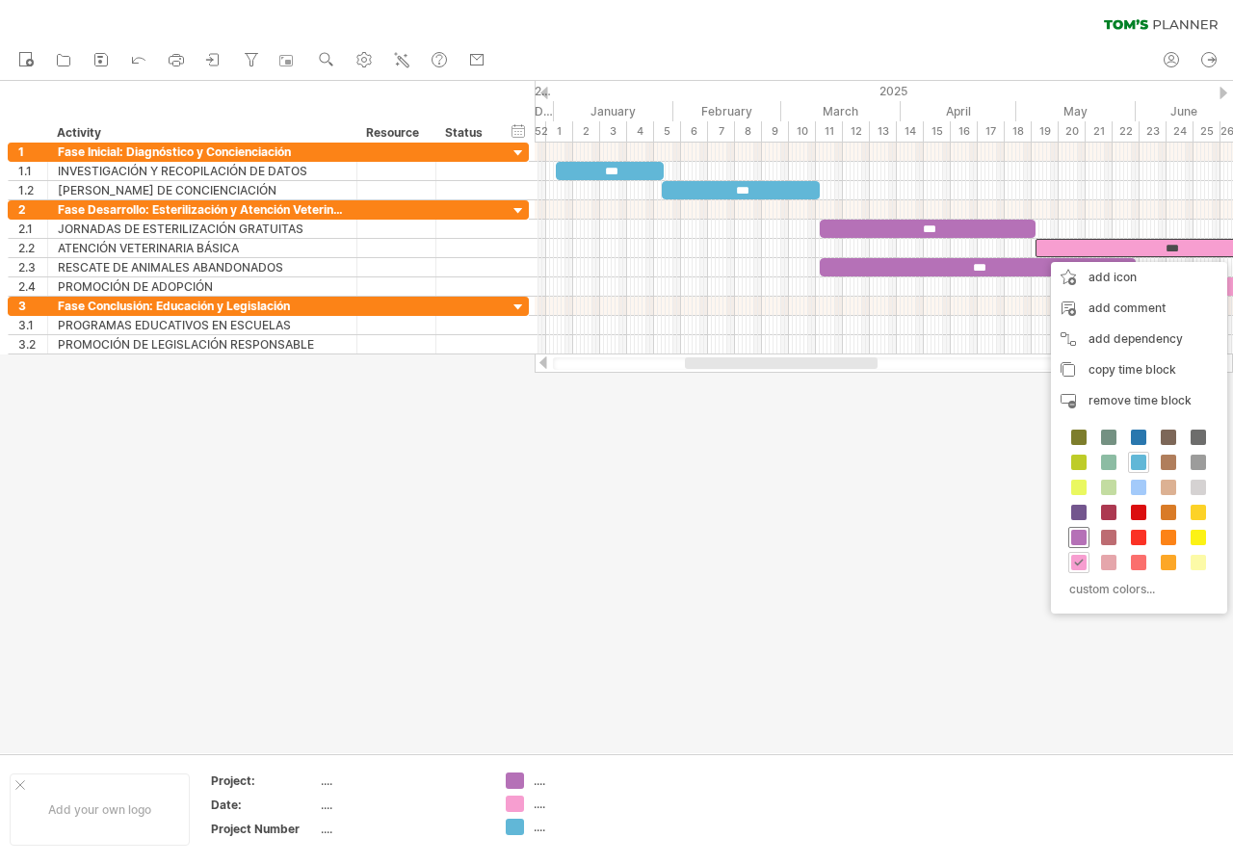
click at [1083, 534] on span at bounding box center [1078, 537] width 15 height 15
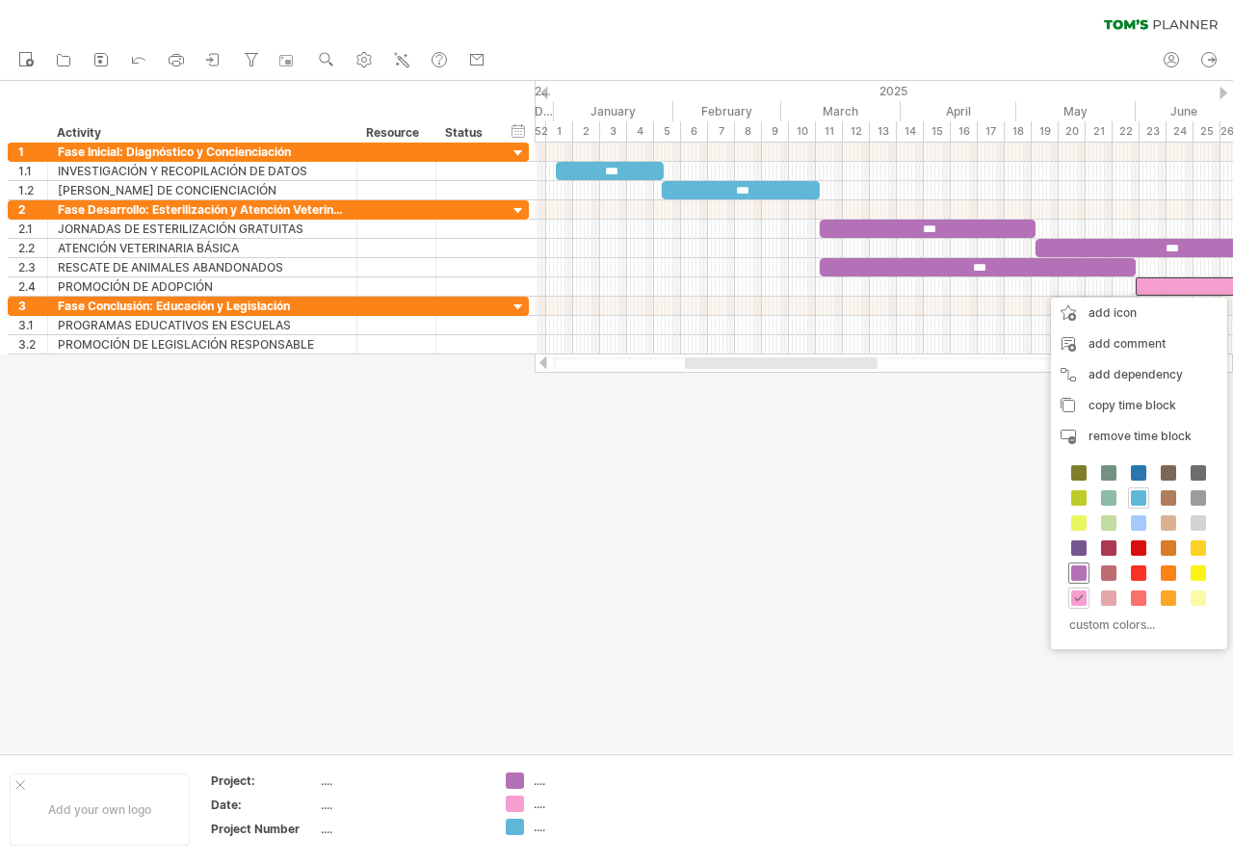
click at [1077, 568] on span at bounding box center [1078, 573] width 15 height 15
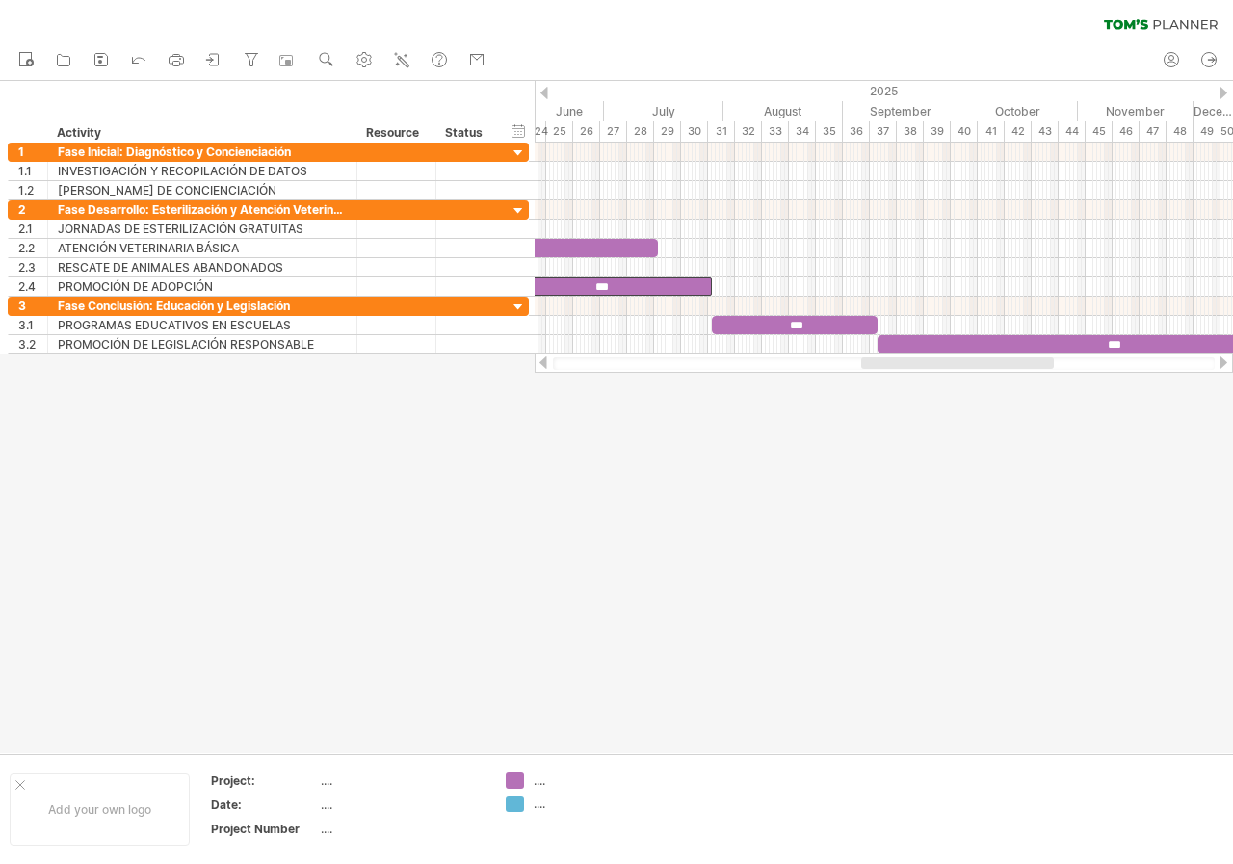
drag, startPoint x: 855, startPoint y: 361, endPoint x: 1031, endPoint y: 393, distance: 179.1
click at [1031, 393] on div "Trying to reach [DOMAIN_NAME] Connected again... 0% clear filter new 1" at bounding box center [616, 432] width 1233 height 864
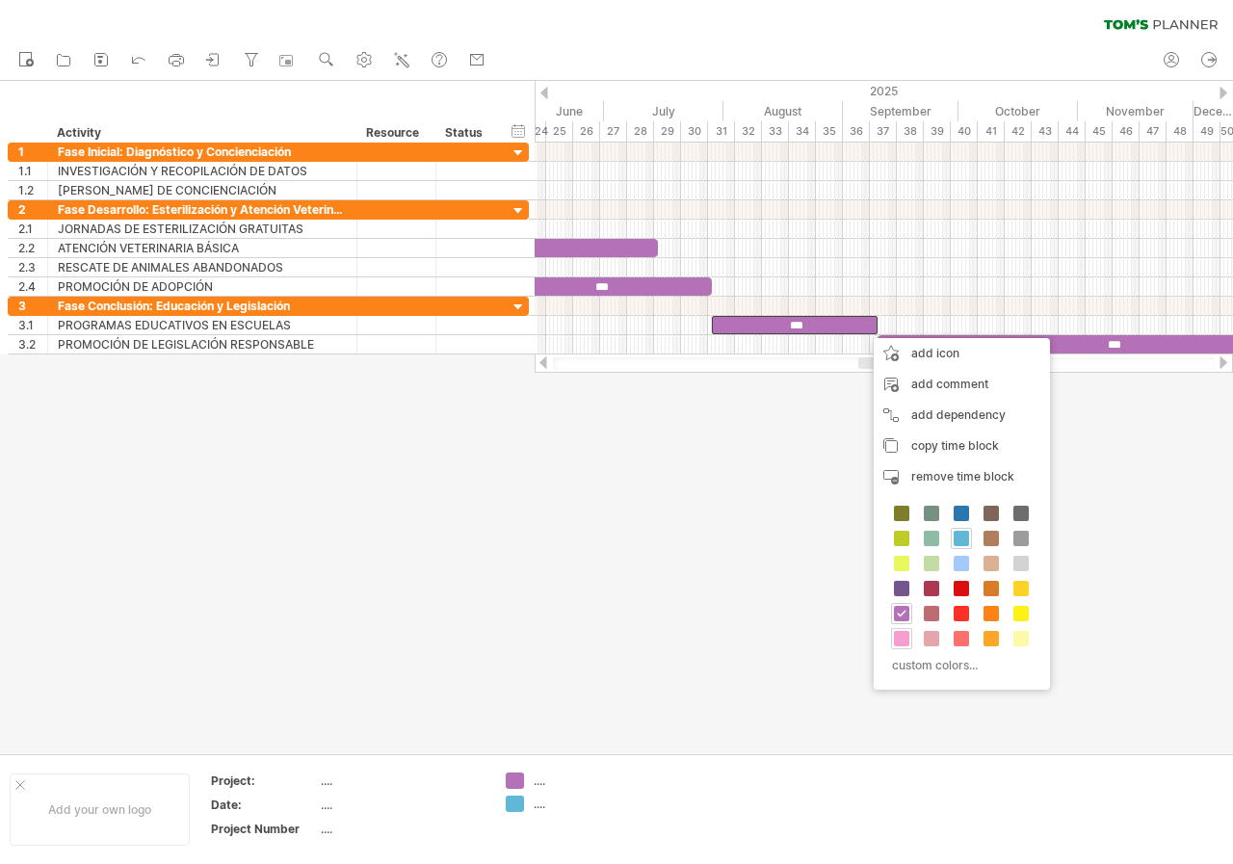
click at [908, 635] on span at bounding box center [901, 638] width 15 height 15
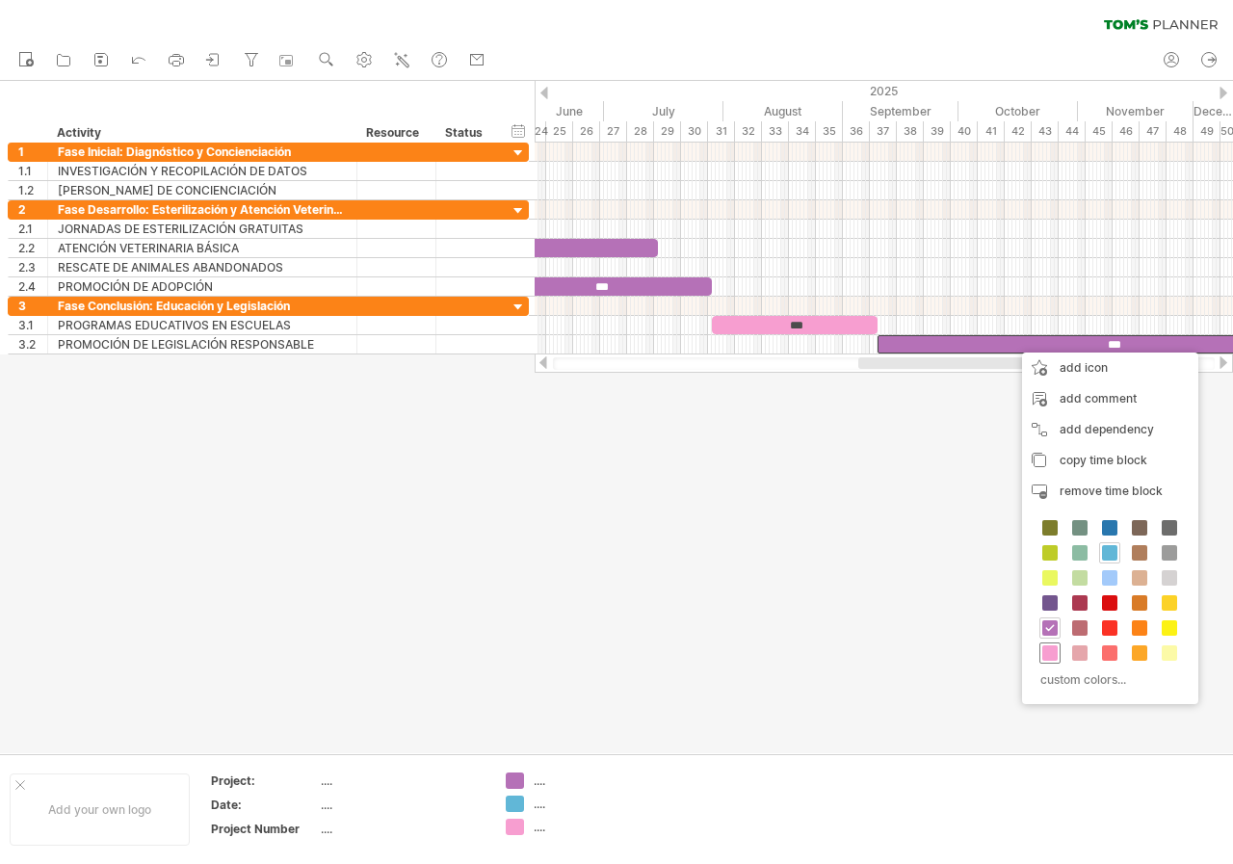
click at [1052, 646] on span at bounding box center [1049, 652] width 15 height 15
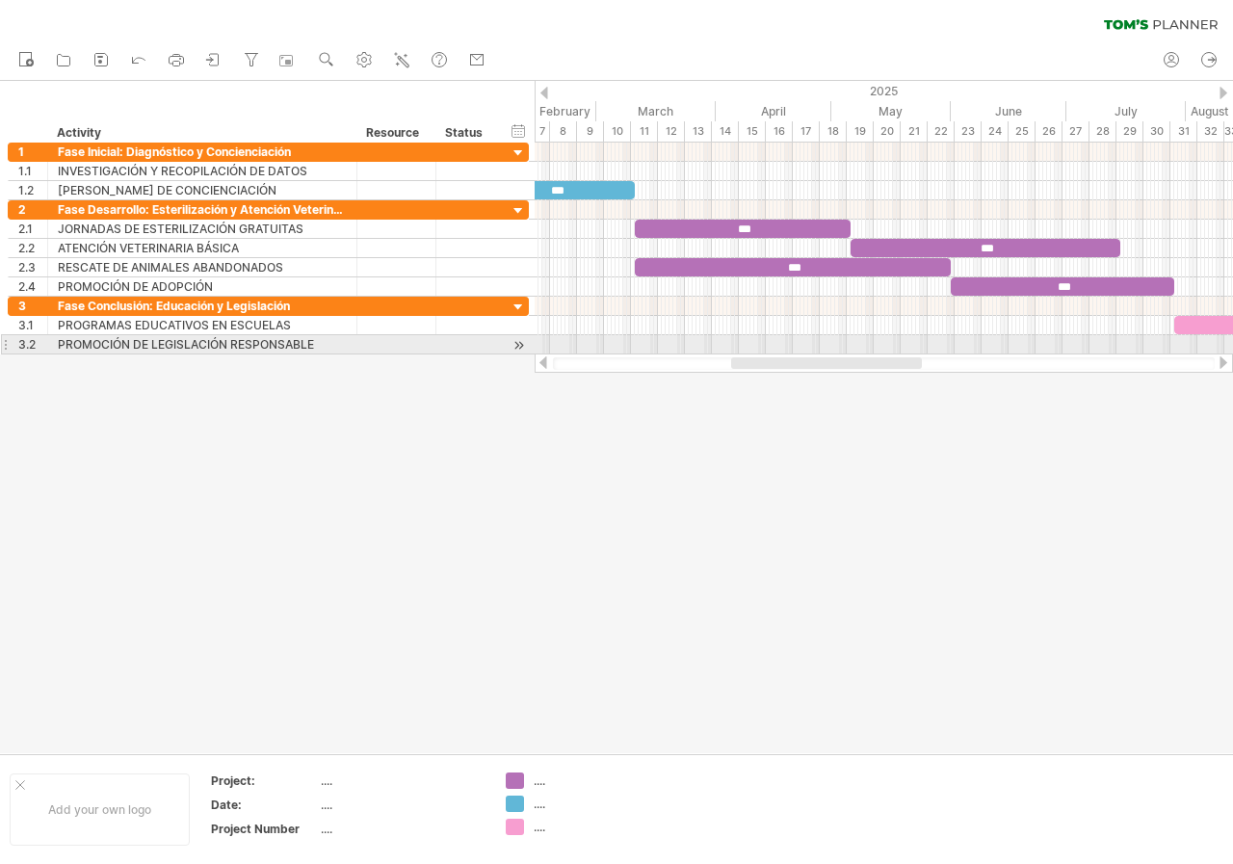
drag, startPoint x: 1031, startPoint y: 359, endPoint x: 904, endPoint y: 343, distance: 128.2
click at [904, 343] on div "Trying to reach [DOMAIN_NAME] Connected again... 0% clear filter new 1" at bounding box center [616, 432] width 1233 height 864
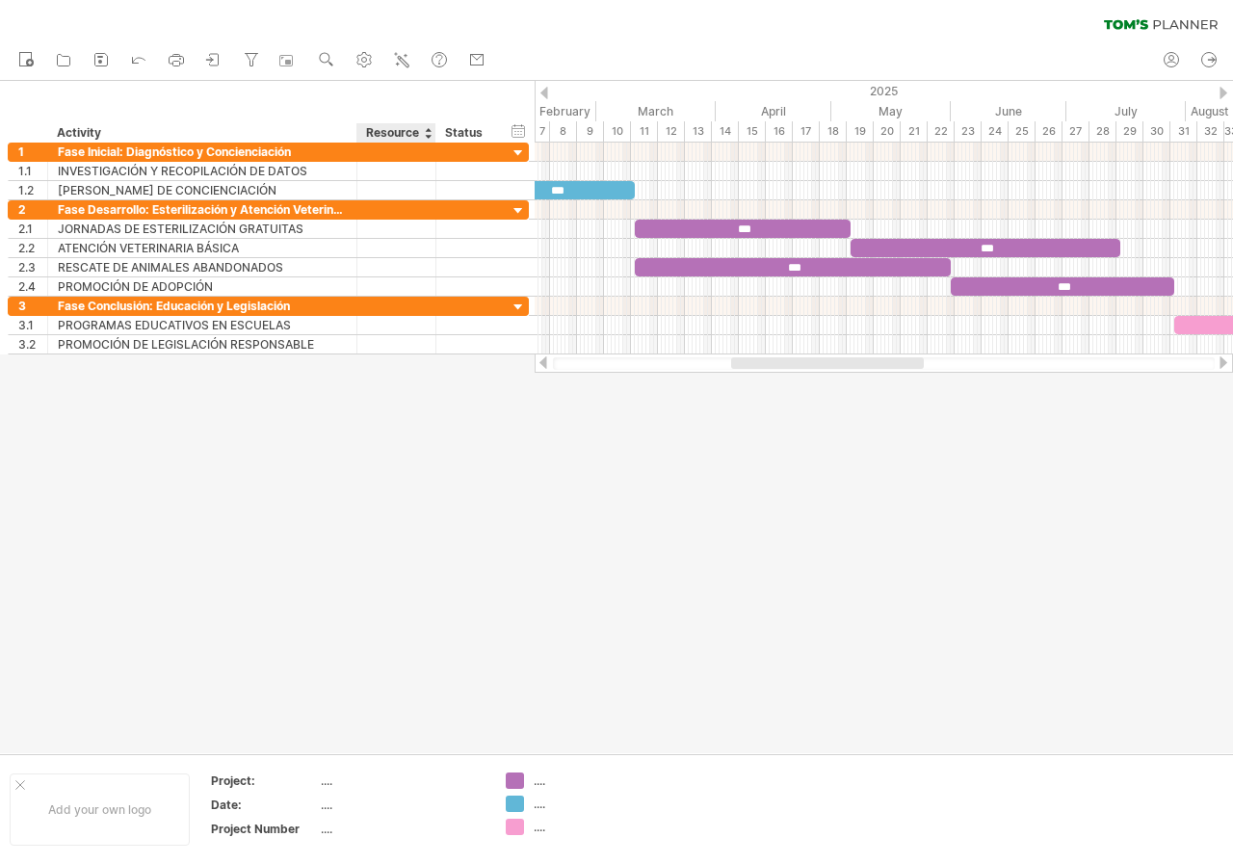
click at [408, 123] on div "Resource" at bounding box center [395, 132] width 59 height 19
click at [445, 121] on div "hide start/end/duration show start/end/duration ******** Activity ******** Reso…" at bounding box center [267, 112] width 535 height 62
click at [461, 132] on div "Status" at bounding box center [466, 132] width 42 height 19
click at [461, 133] on input "******" at bounding box center [466, 132] width 42 height 19
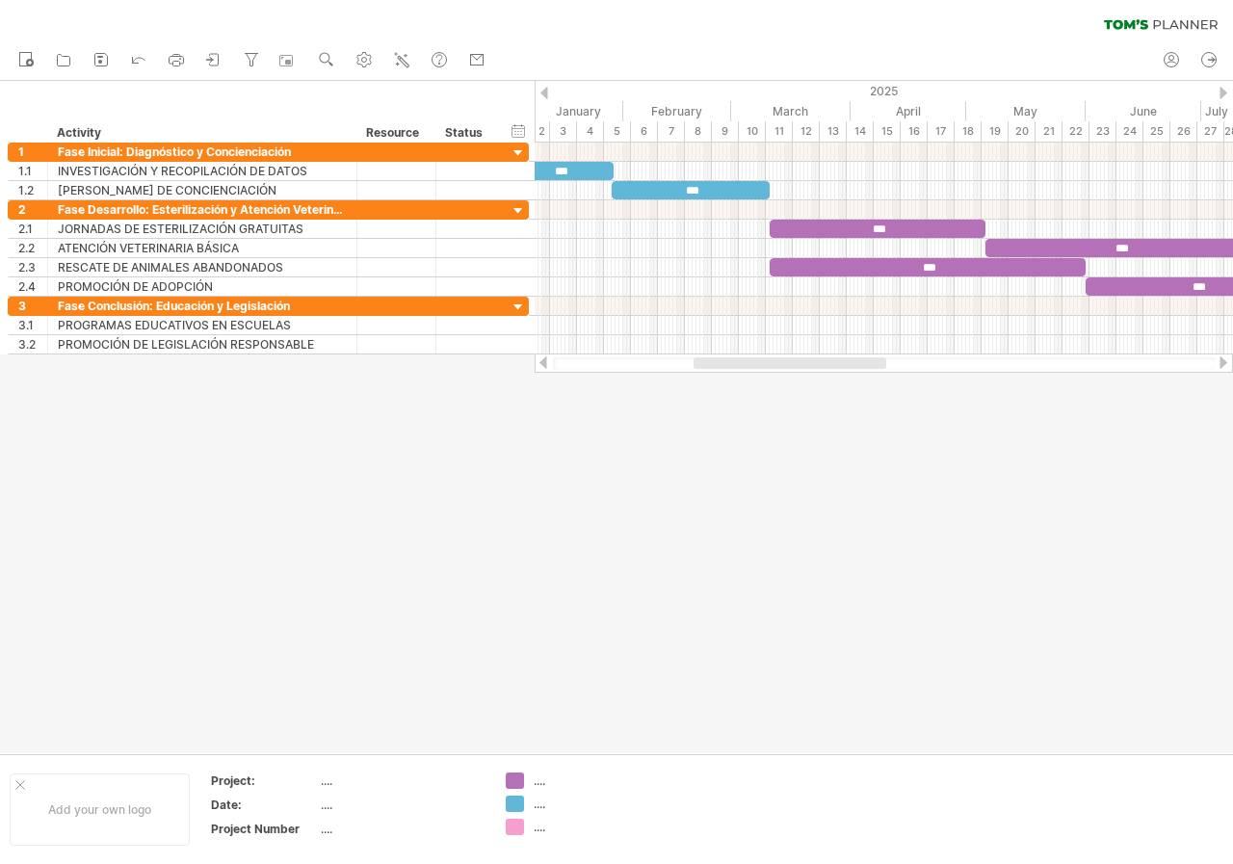
drag, startPoint x: 789, startPoint y: 366, endPoint x: 747, endPoint y: 373, distance: 42.9
click at [747, 373] on div "Trying to reach [DOMAIN_NAME] Connected again... 0% clear filter new 1" at bounding box center [616, 432] width 1233 height 864
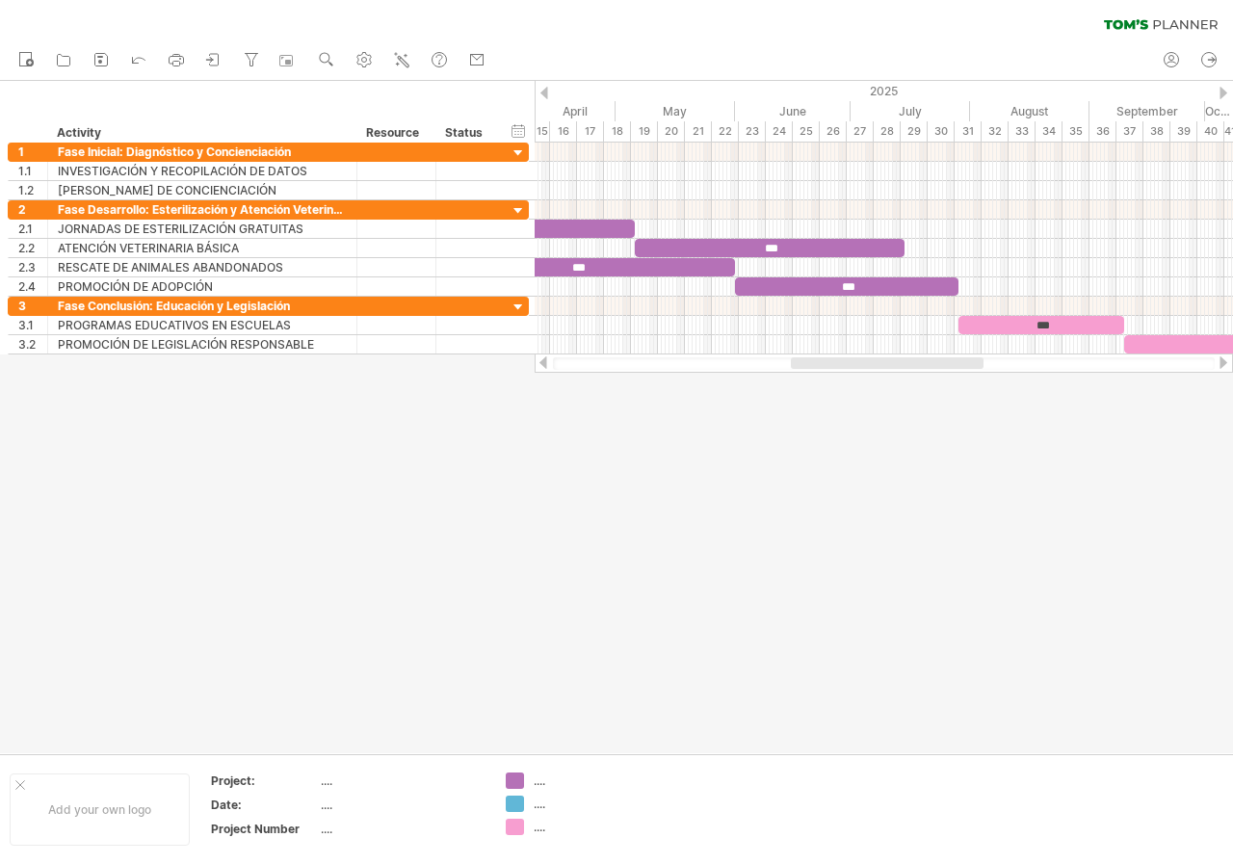
drag, startPoint x: 817, startPoint y: 368, endPoint x: 919, endPoint y: 368, distance: 102.1
click at [919, 368] on div at bounding box center [887, 363] width 193 height 12
click at [918, 370] on div at bounding box center [884, 363] width 698 height 19
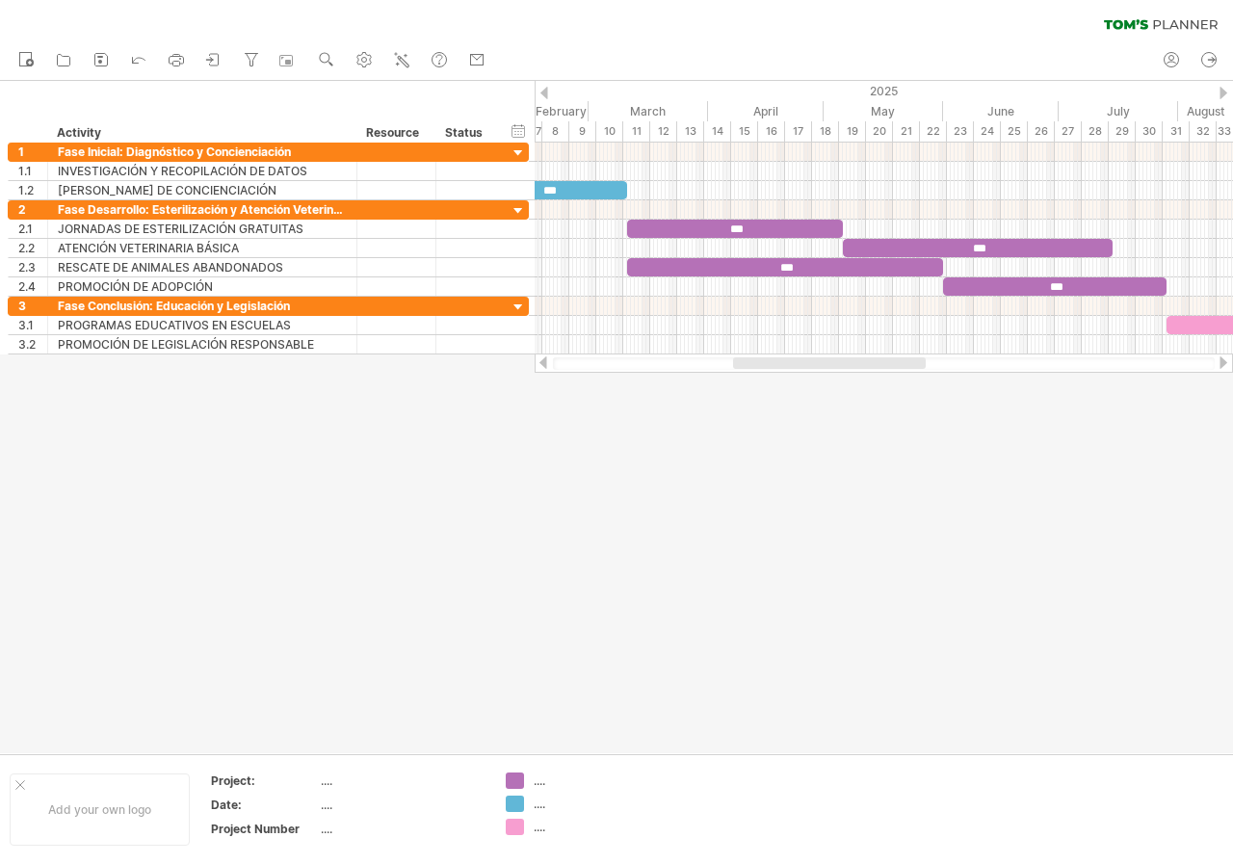
drag, startPoint x: 910, startPoint y: 362, endPoint x: 855, endPoint y: 362, distance: 54.9
click at [855, 362] on div at bounding box center [829, 363] width 193 height 12
